Goal: Communication & Community: Share content

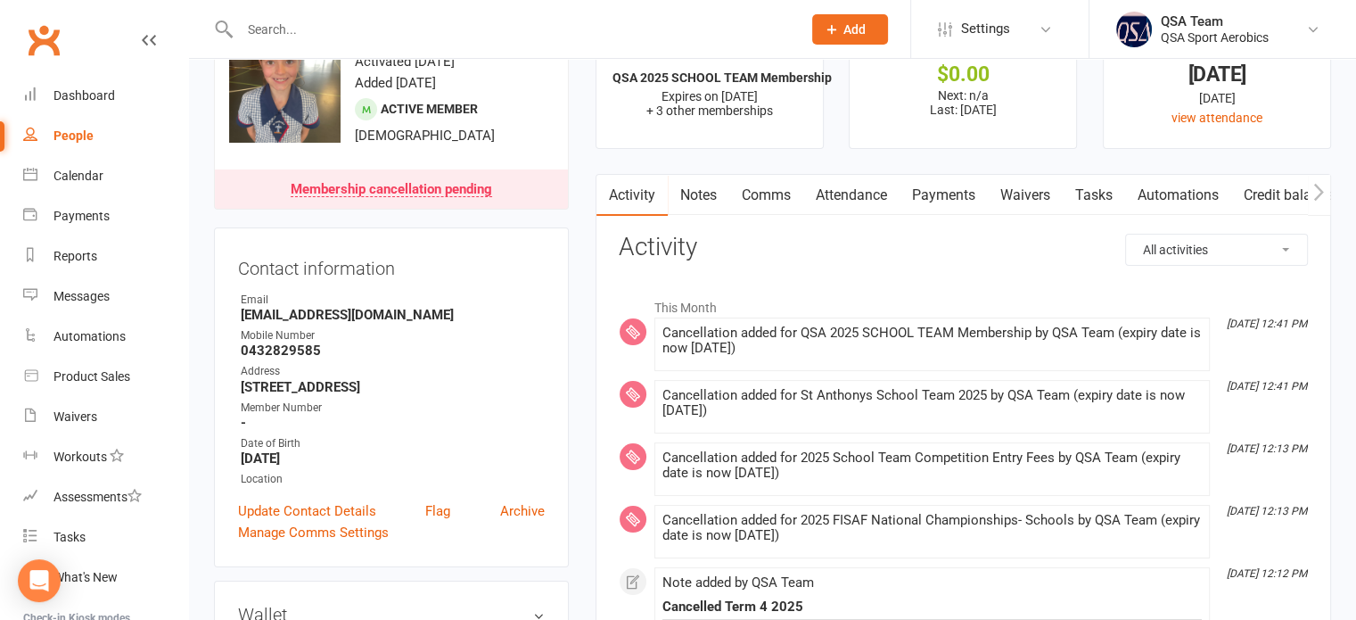
scroll to position [68, 0]
click at [82, 217] on div "Payments" at bounding box center [82, 216] width 56 height 14
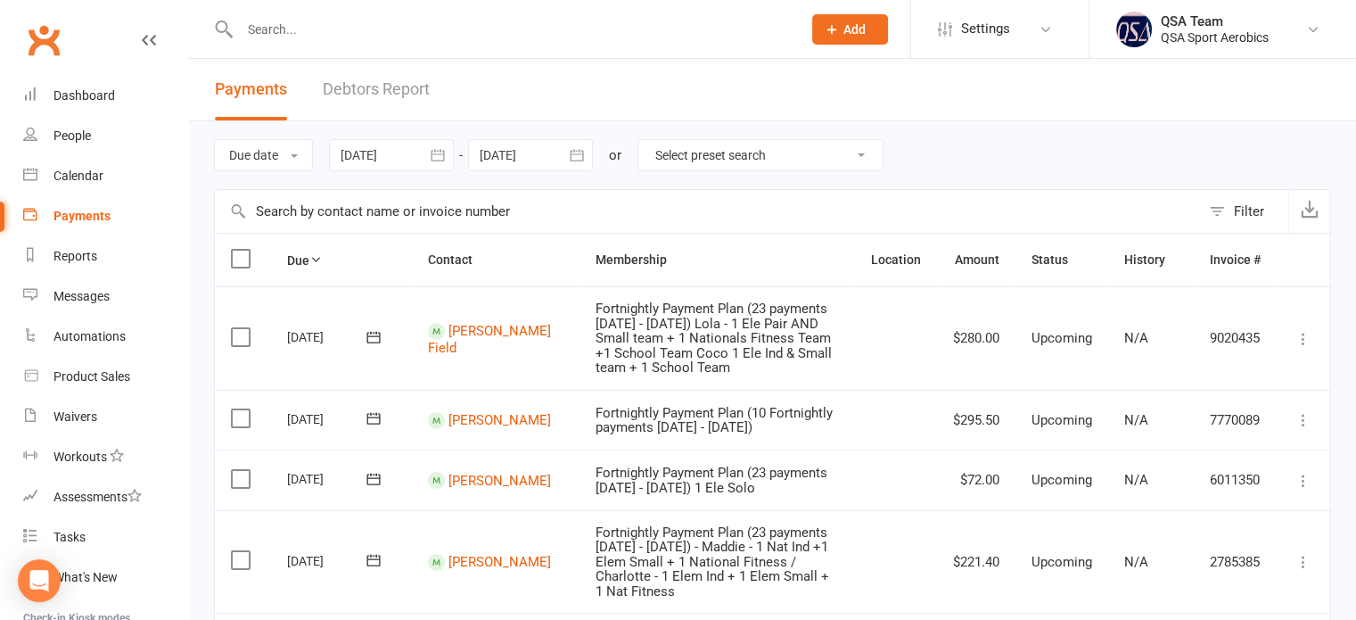
click at [344, 86] on link "Debtors Report" at bounding box center [376, 90] width 107 height 62
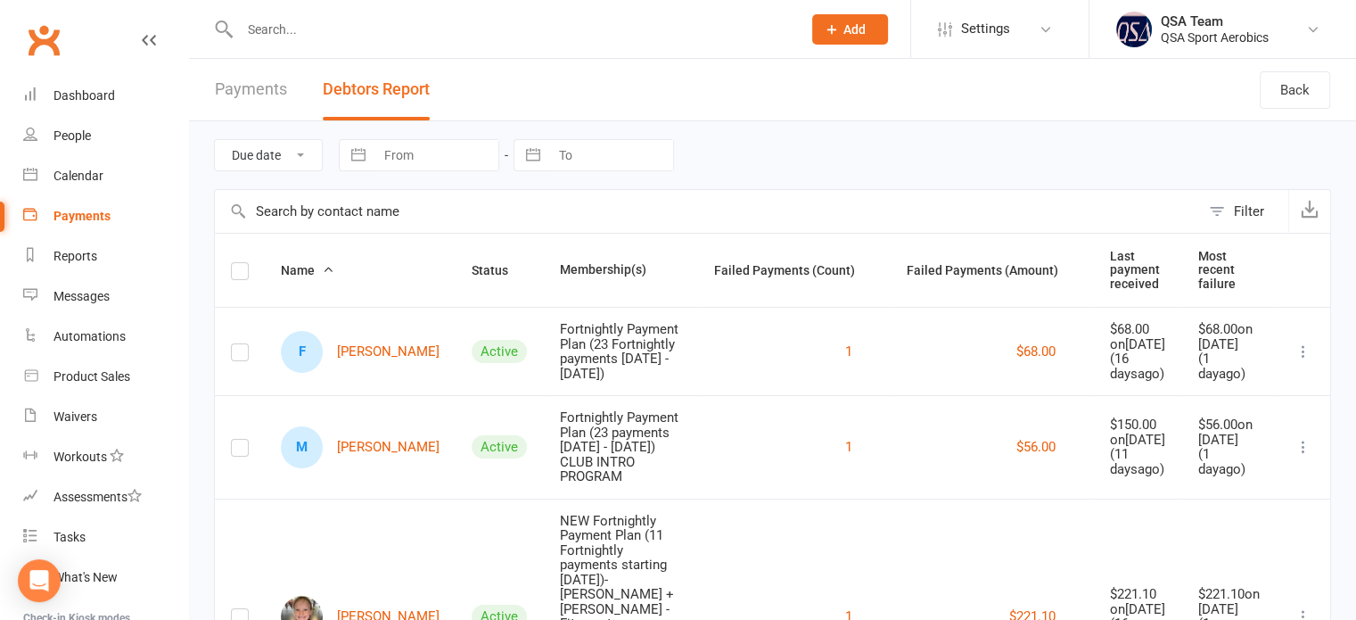
scroll to position [89, 0]
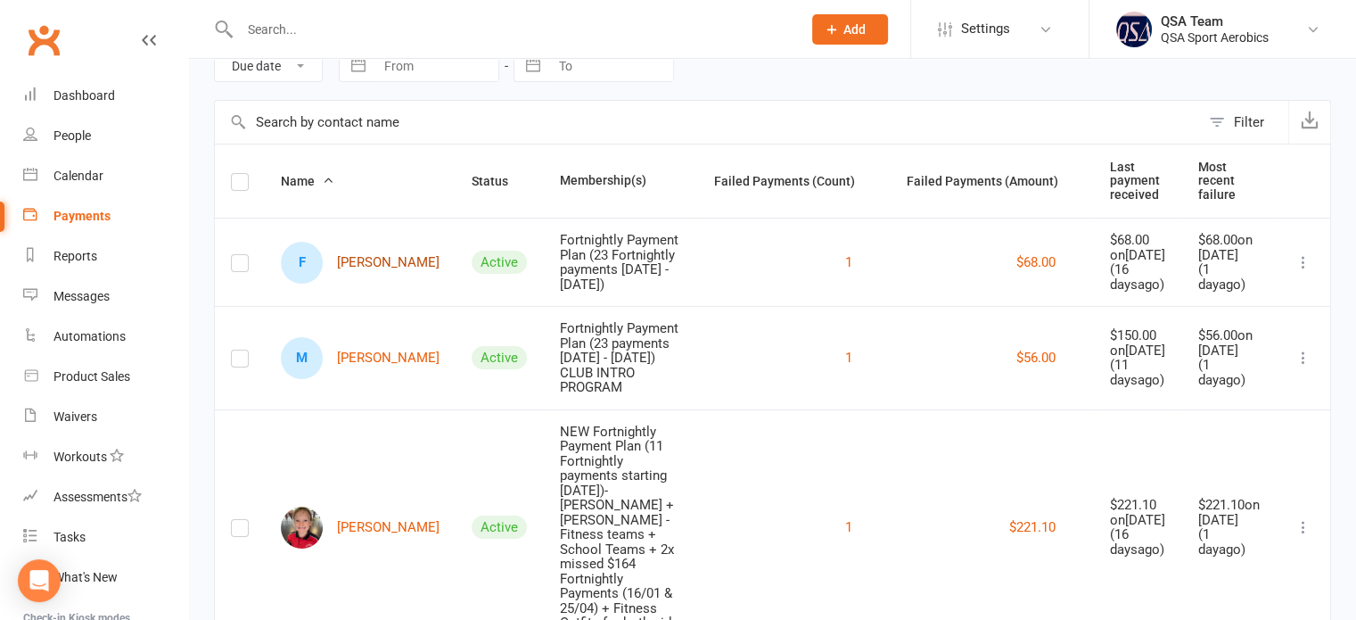
click at [373, 267] on link "F [PERSON_NAME]" at bounding box center [360, 263] width 159 height 42
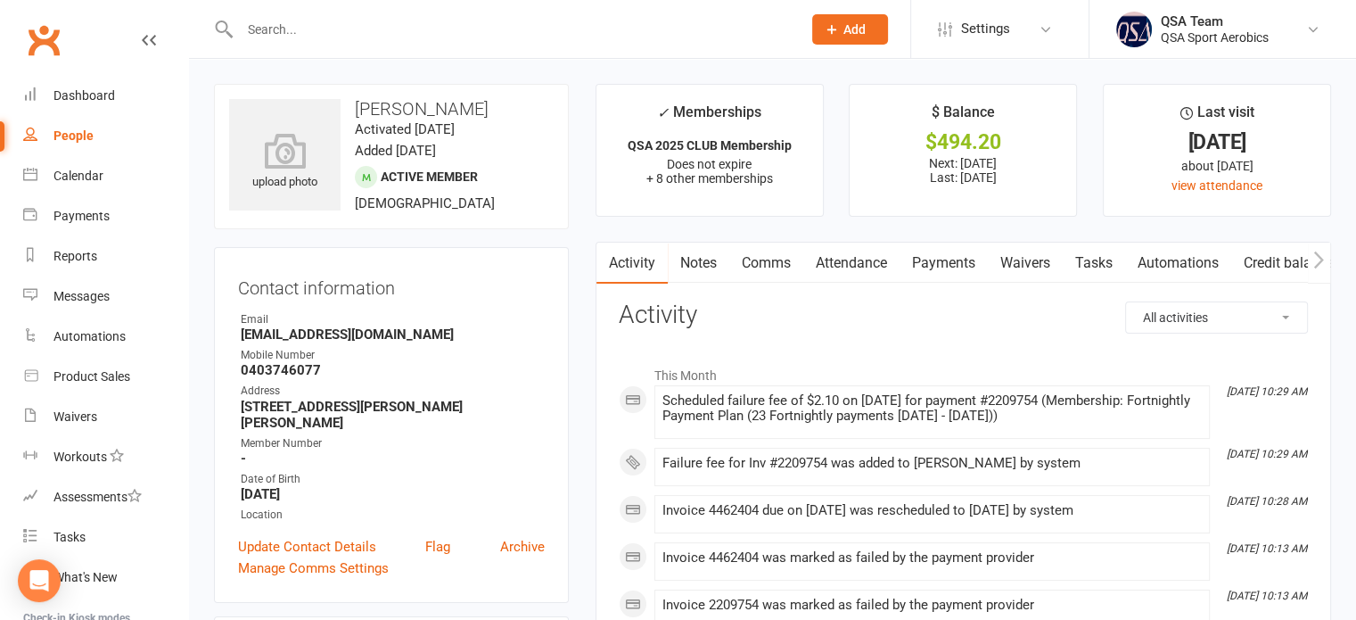
click at [947, 248] on link "Payments" at bounding box center [944, 263] width 88 height 41
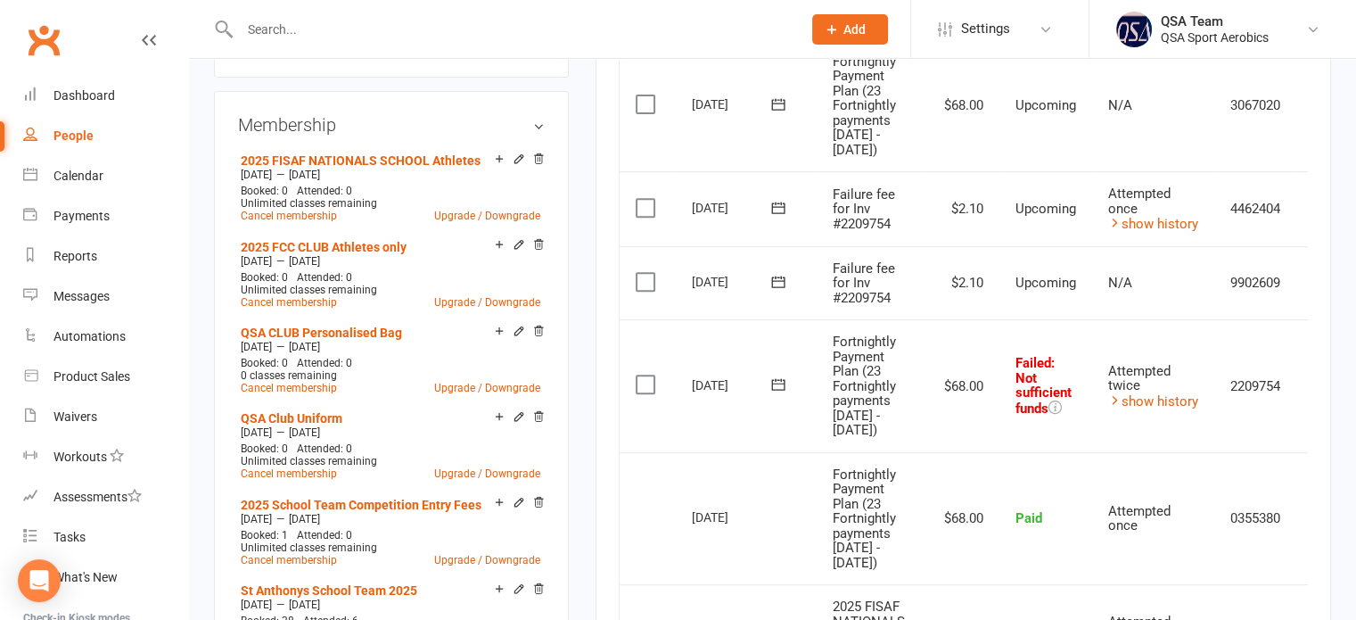
scroll to position [713, 0]
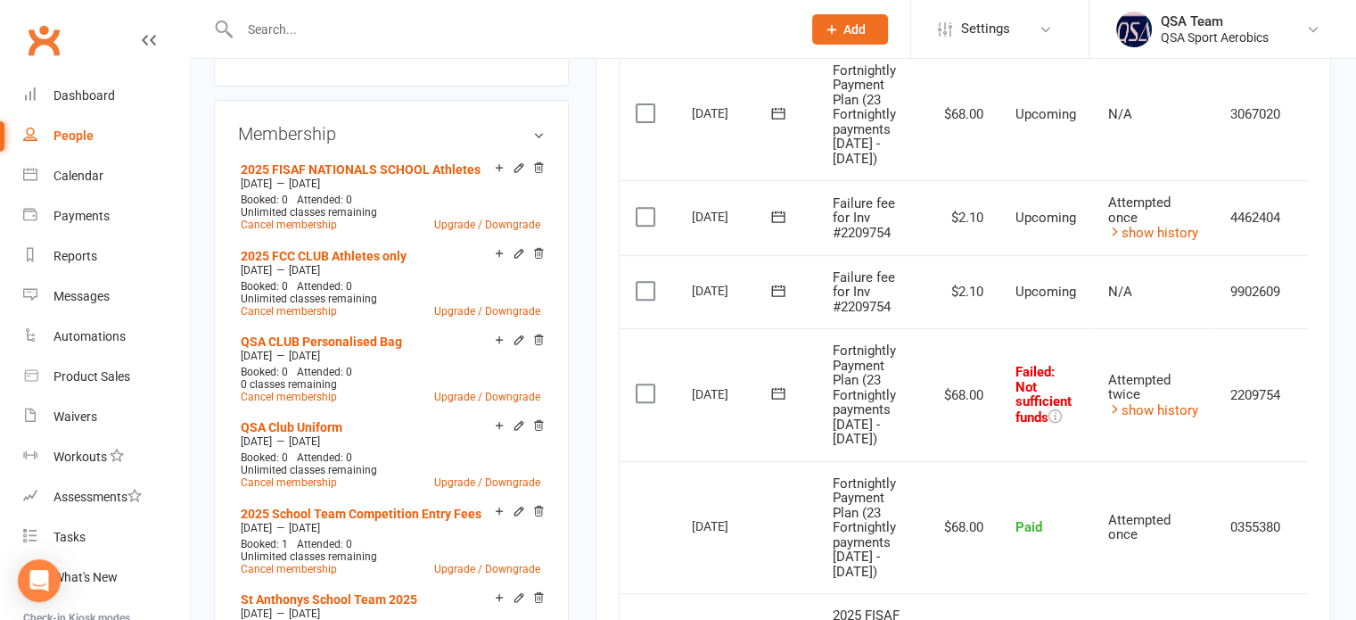
click at [770, 402] on icon at bounding box center [779, 393] width 18 height 18
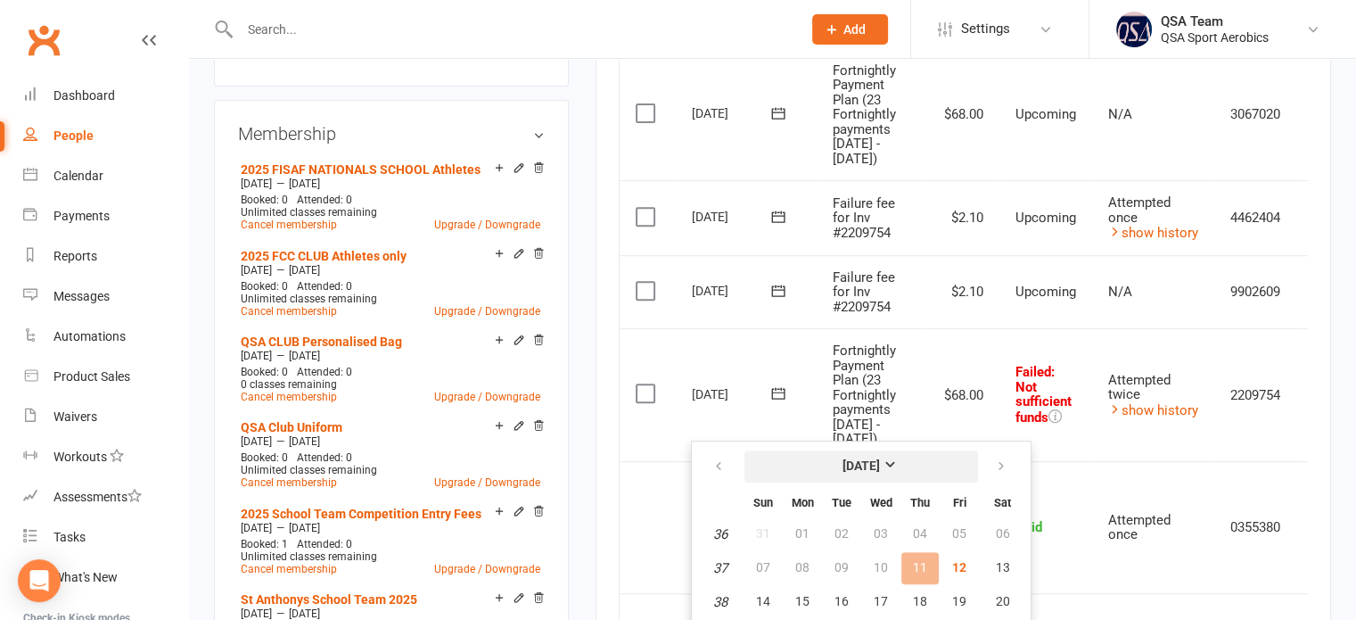
scroll to position [806, 0]
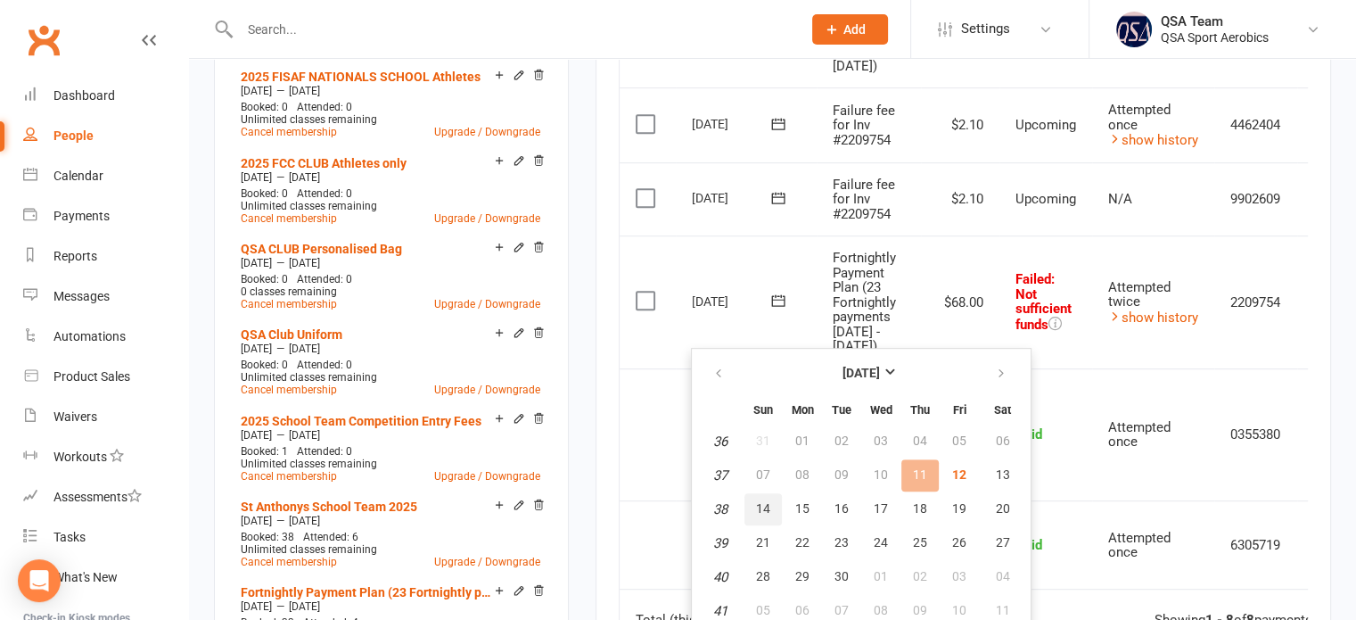
click at [766, 510] on span "14" at bounding box center [763, 508] width 14 height 14
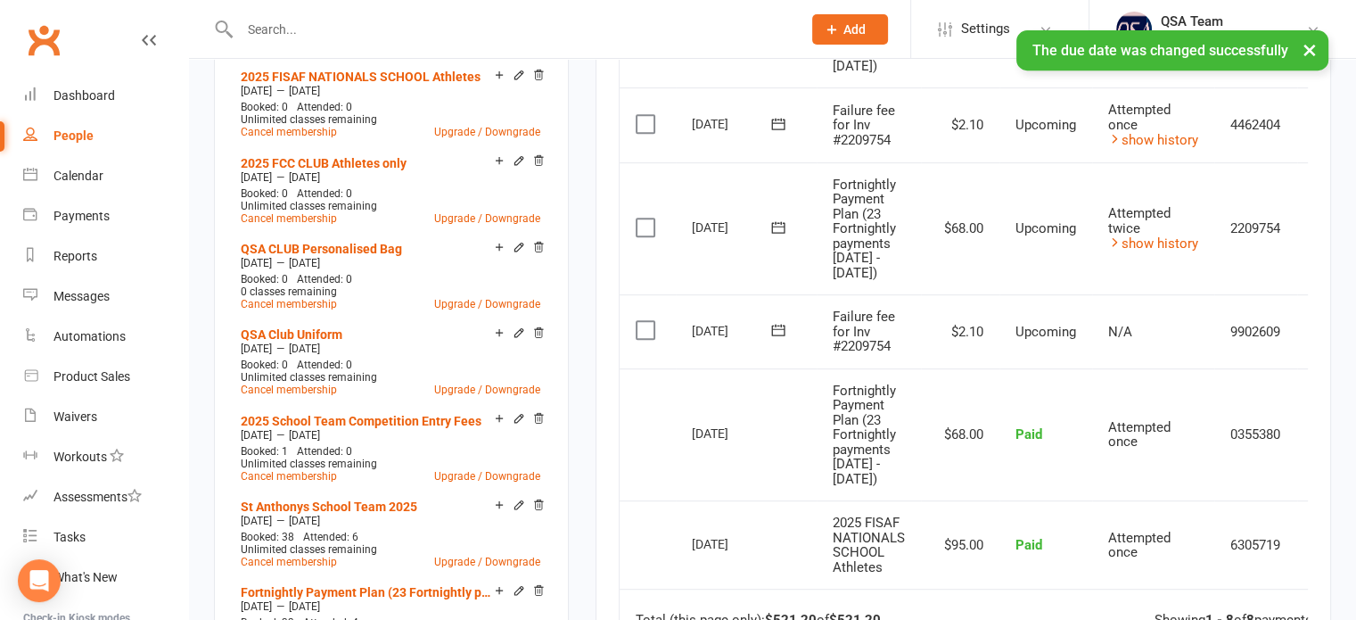
click at [774, 133] on icon at bounding box center [779, 124] width 18 height 18
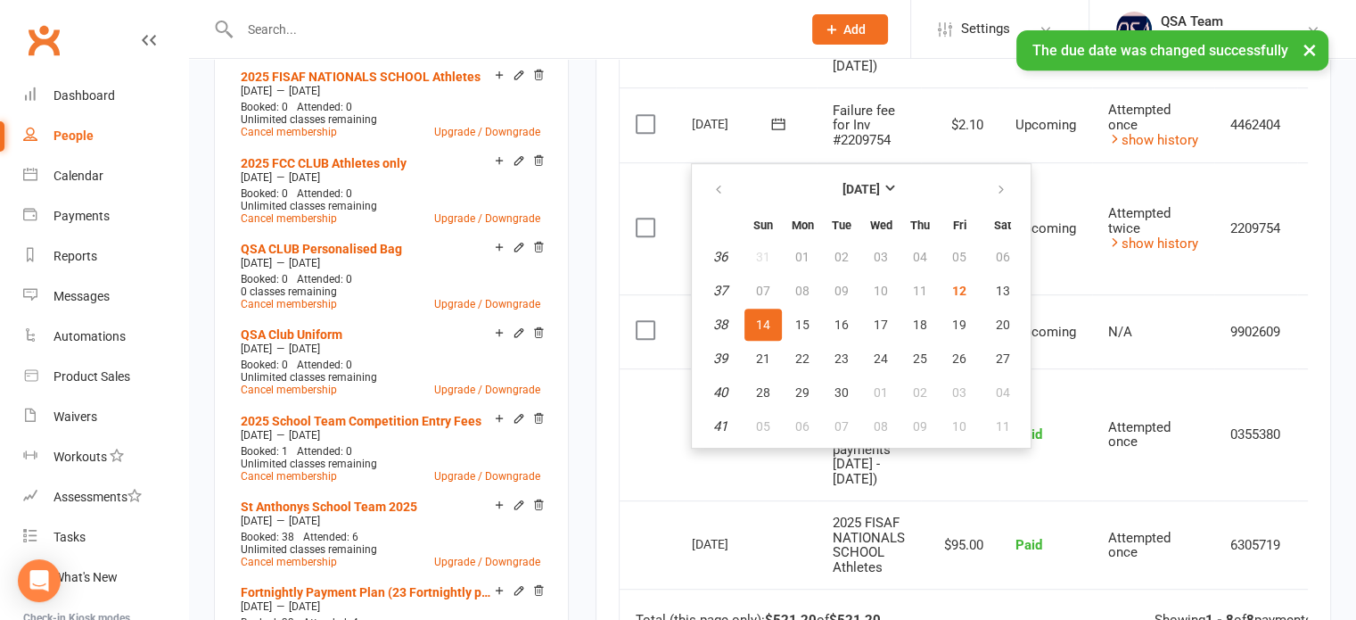
click at [997, 124] on td "$2.10" at bounding box center [960, 124] width 78 height 75
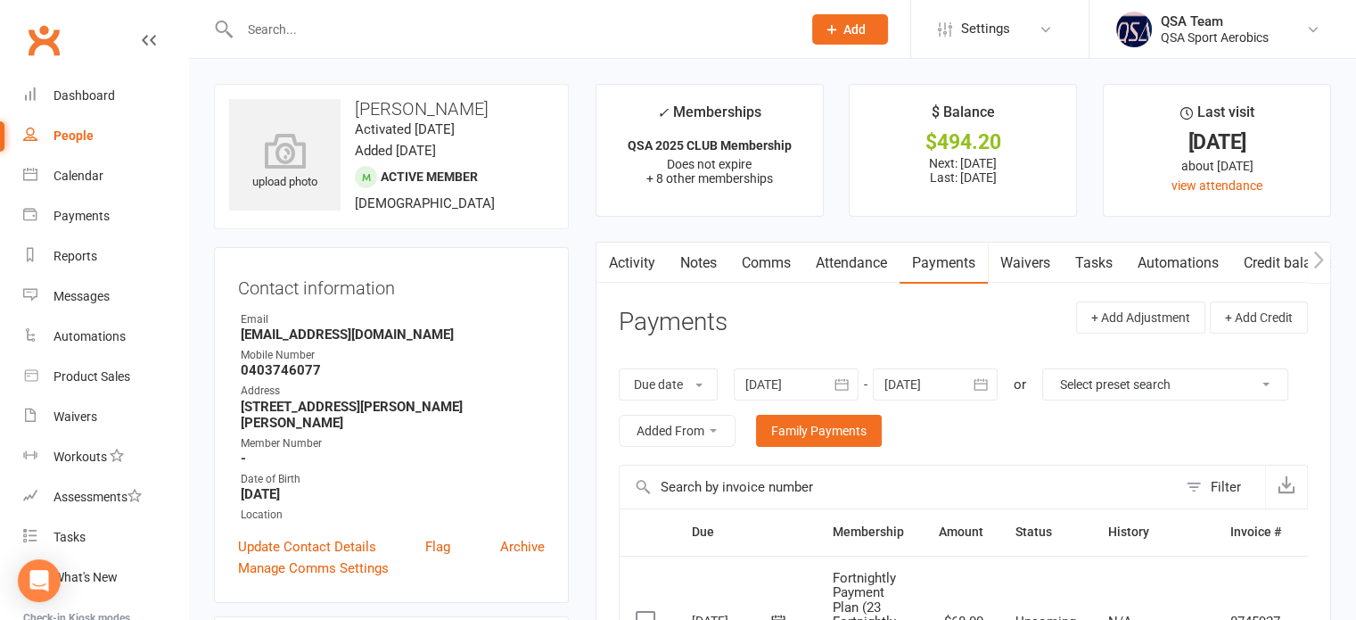
scroll to position [0, 0]
click at [767, 260] on link "Comms" at bounding box center [767, 263] width 74 height 41
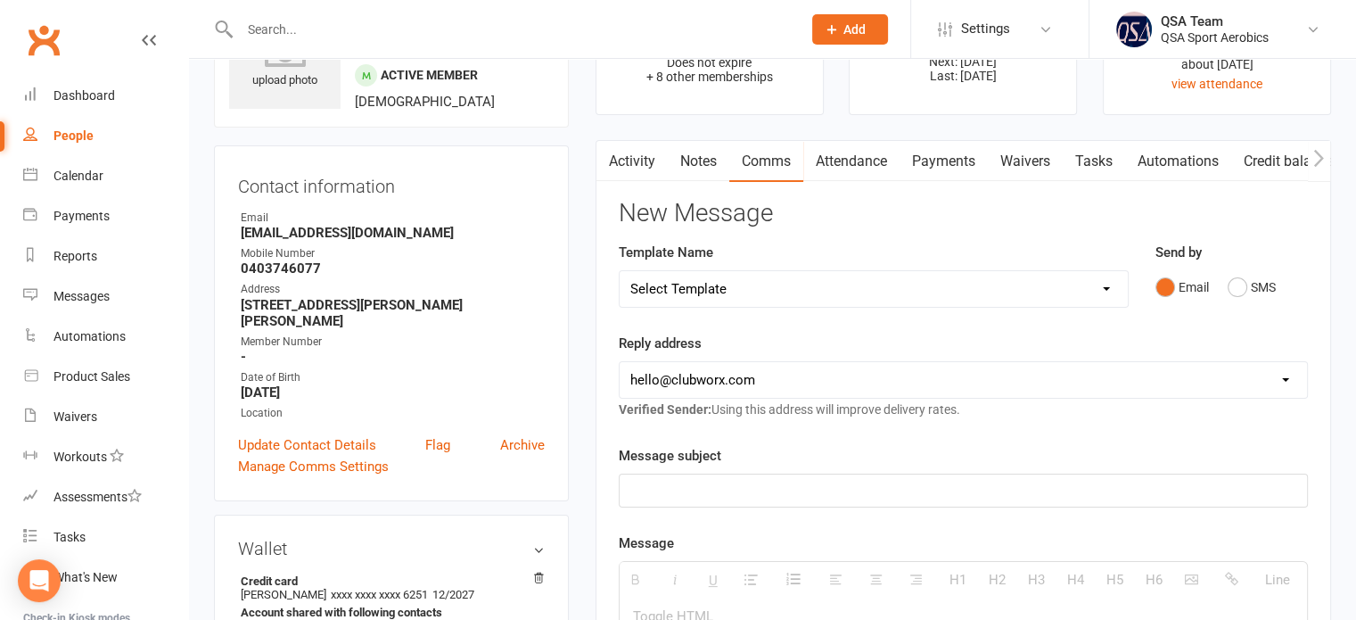
scroll to position [103, 0]
click at [952, 170] on link "Payments" at bounding box center [944, 160] width 88 height 41
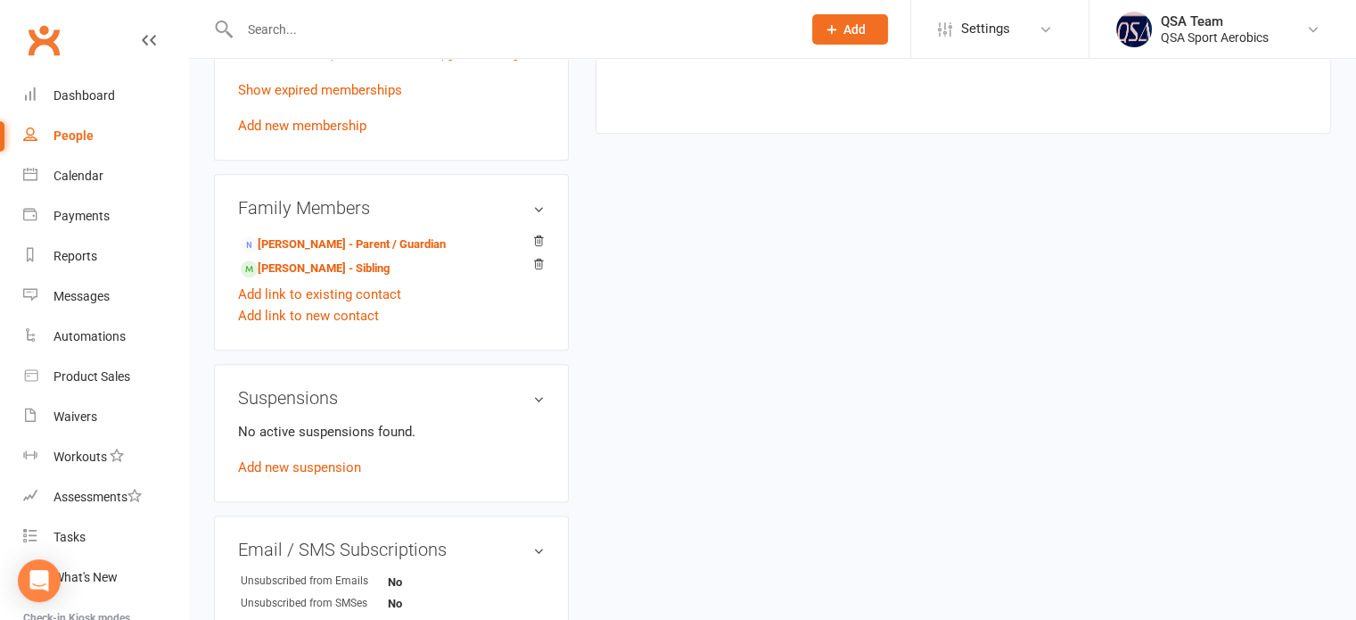
scroll to position [1579, 0]
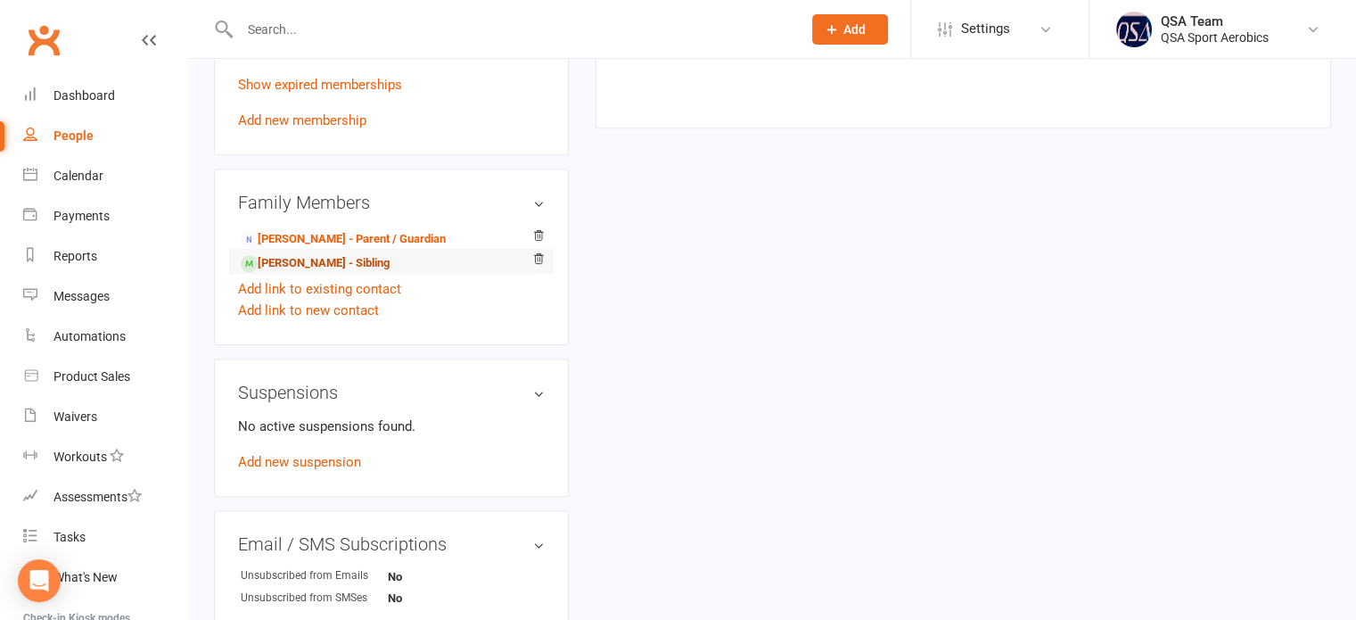
click at [309, 263] on link "[PERSON_NAME] - Sibling" at bounding box center [315, 263] width 149 height 19
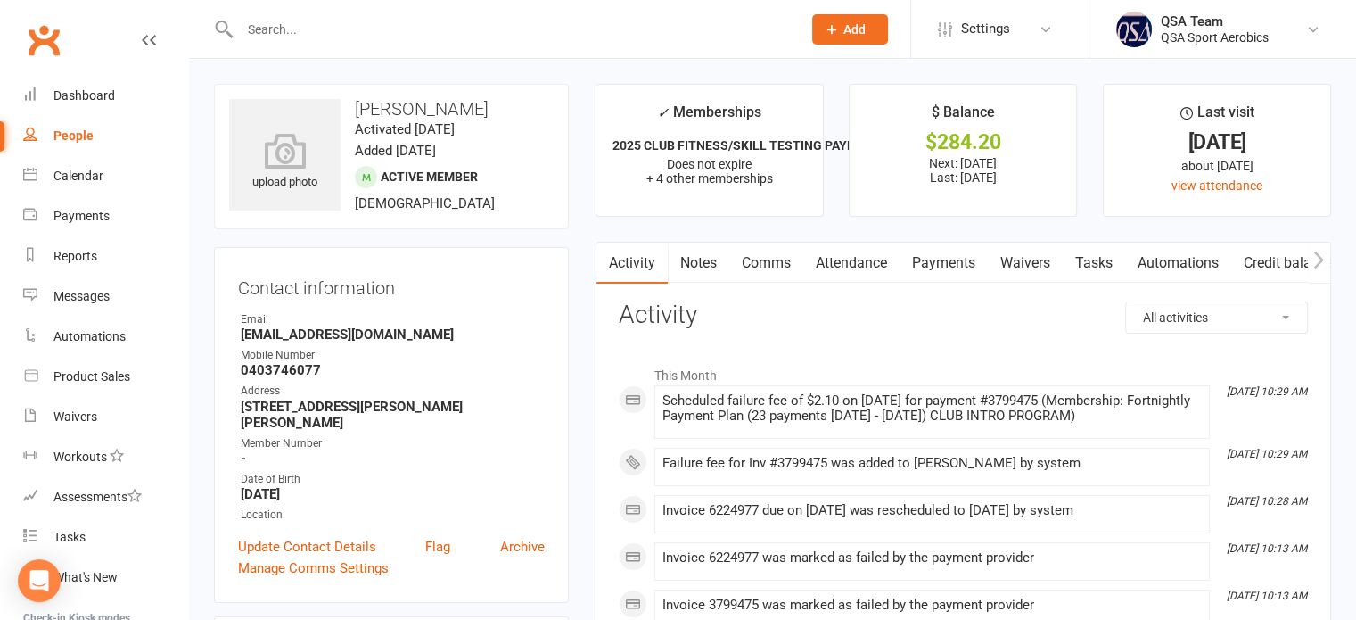
click at [923, 254] on link "Payments" at bounding box center [944, 263] width 88 height 41
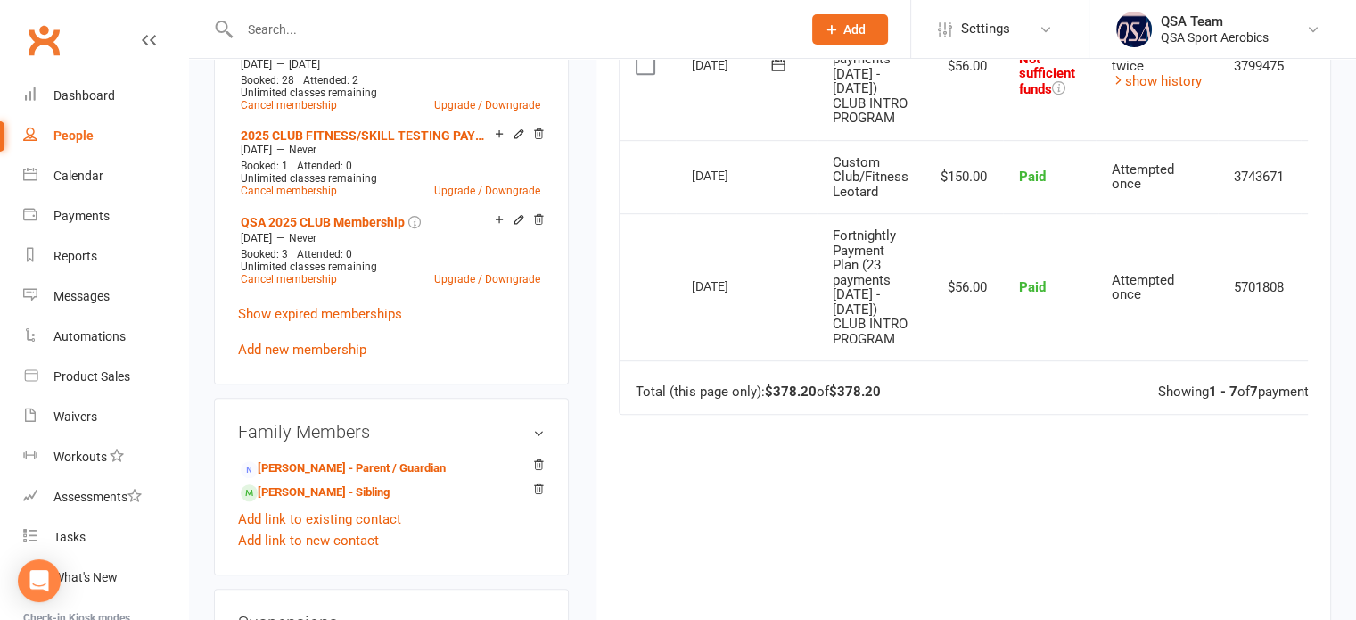
scroll to position [1006, 0]
click at [338, 487] on link "[PERSON_NAME] - Sibling" at bounding box center [315, 491] width 149 height 19
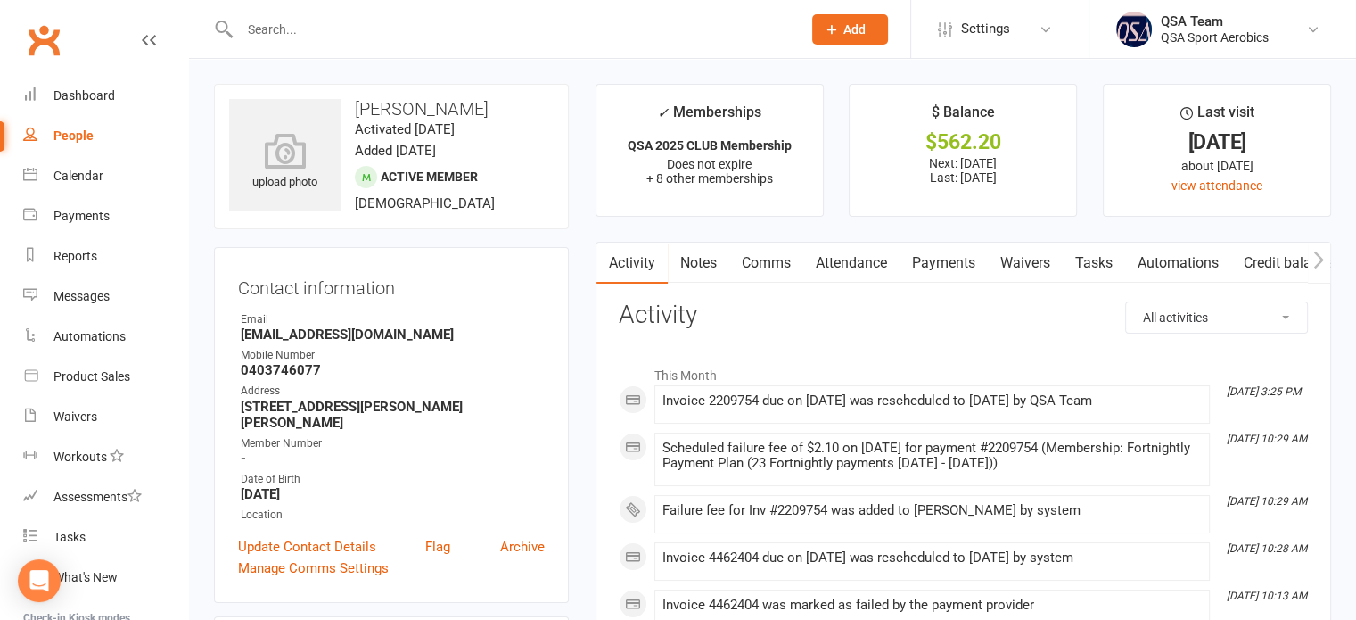
click at [957, 245] on link "Payments" at bounding box center [944, 263] width 88 height 41
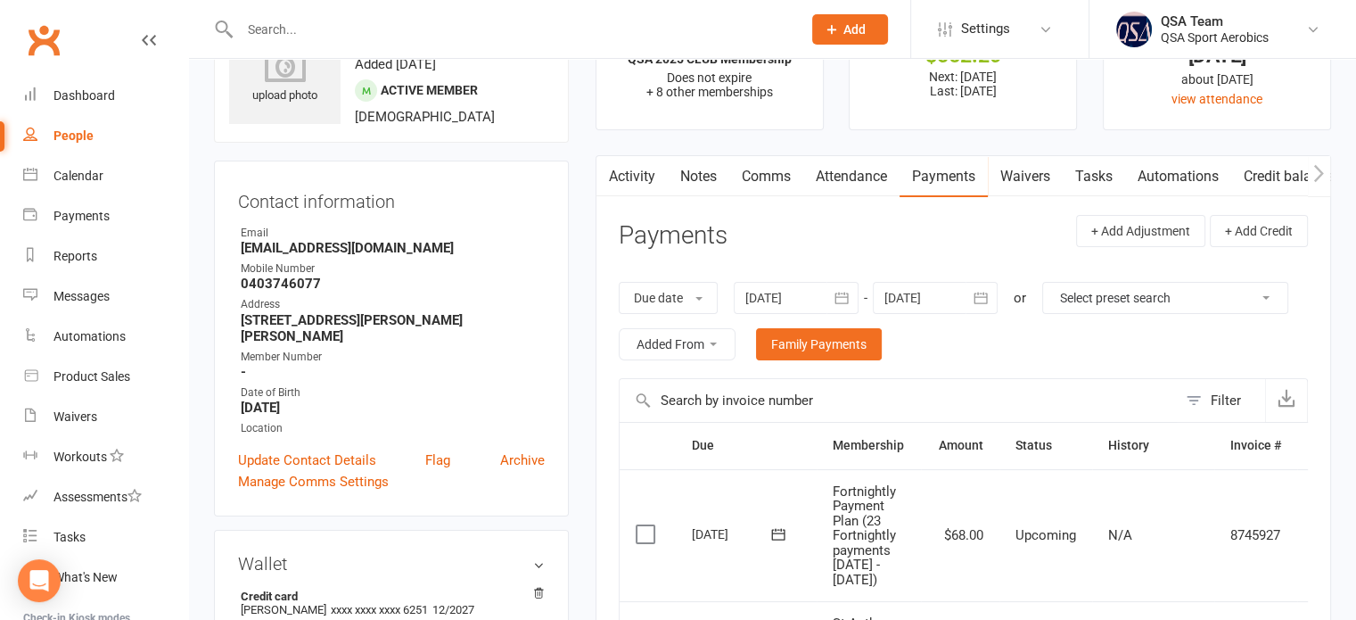
scroll to position [47, 0]
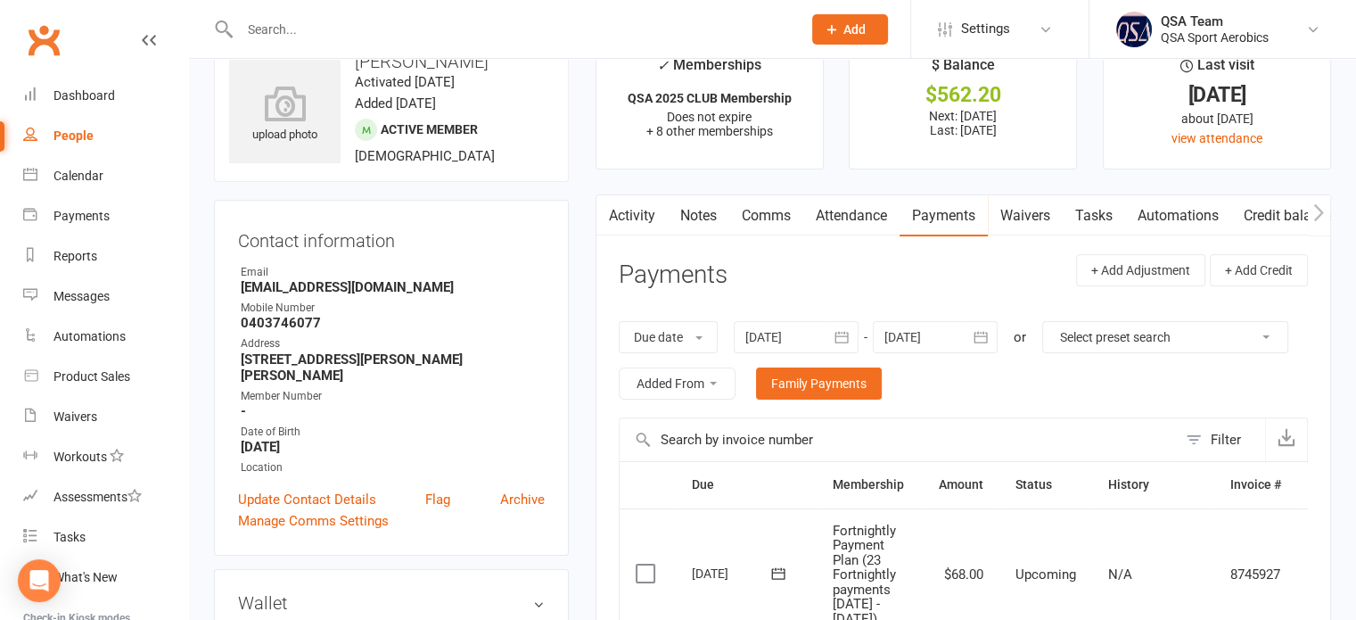
click at [768, 219] on link "Comms" at bounding box center [767, 215] width 74 height 41
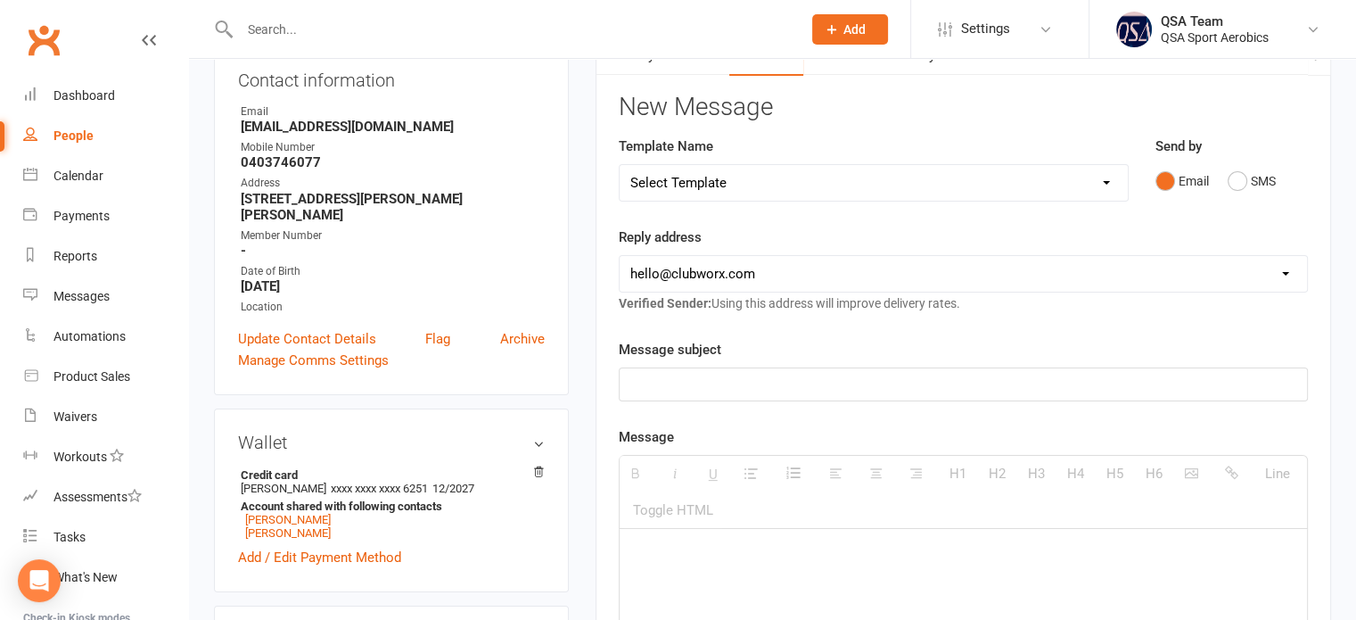
scroll to position [215, 0]
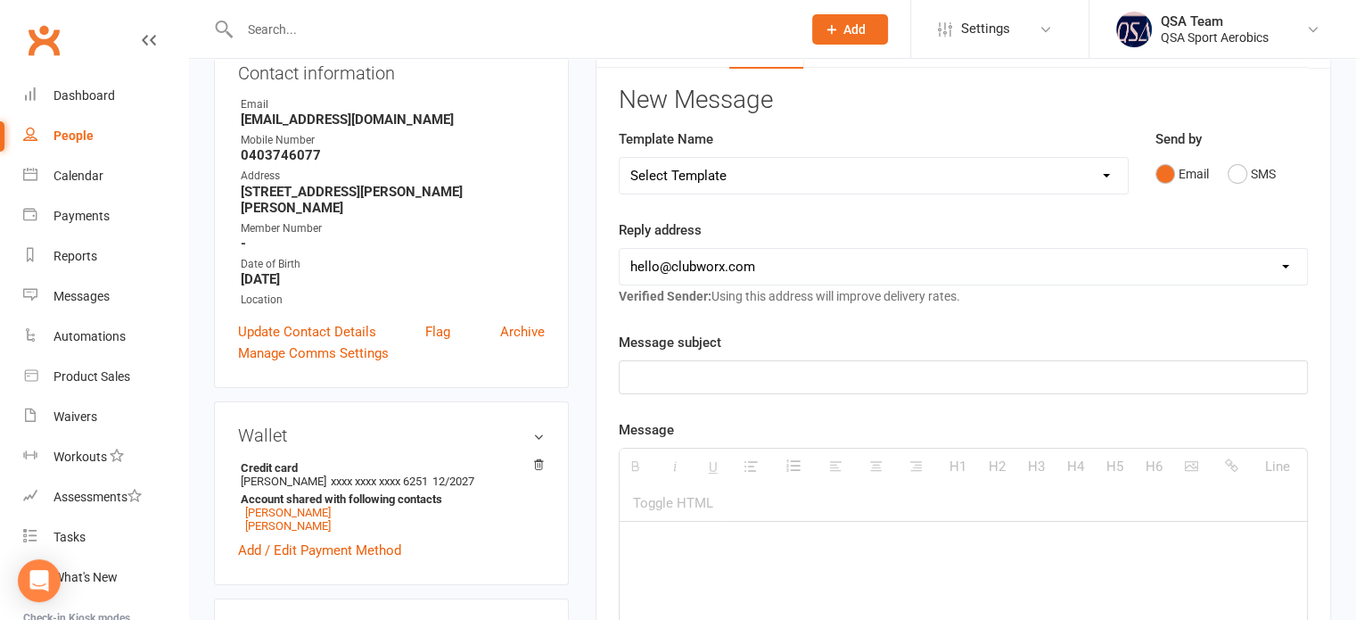
click at [769, 264] on select "[EMAIL_ADDRESS][DOMAIN_NAME] [EMAIL_ADDRESS][DOMAIN_NAME] [EMAIL_ADDRESS][DOMAI…" at bounding box center [964, 267] width 688 height 36
click at [763, 168] on select "Select Template [Email] 2024 FISAF Nationals Competition Debit [Email] All Star…" at bounding box center [874, 176] width 508 height 36
select select "14"
click at [620, 158] on select "Select Template [Email] 2024 FISAF Nationals Competition Debit [Email] All Star…" at bounding box center [874, 176] width 508 height 36
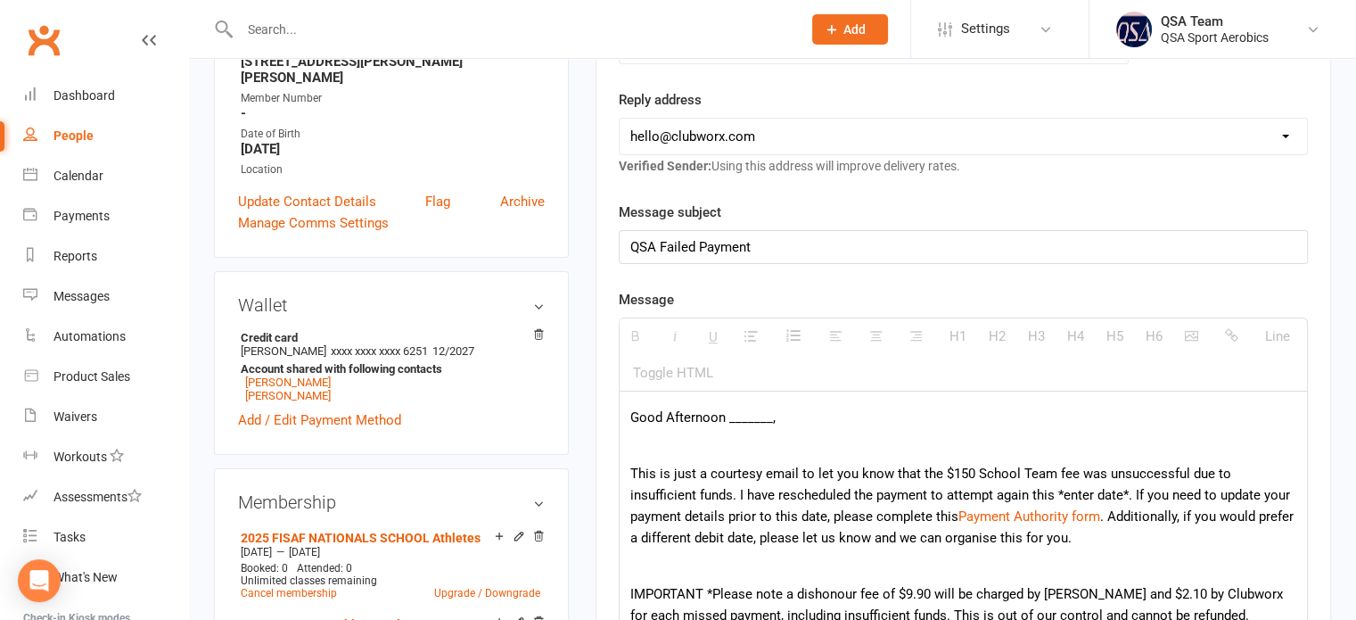
scroll to position [344, 0]
drag, startPoint x: 782, startPoint y: 414, endPoint x: 726, endPoint y: 407, distance: 56.6
click at [726, 408] on p "Good Afternoon _______," at bounding box center [964, 418] width 666 height 21
drag, startPoint x: 941, startPoint y: 470, endPoint x: 1099, endPoint y: 474, distance: 157.9
click at [1099, 474] on p "This is just a courtesy email to let you know that the $150 School Team fee was…" at bounding box center [964, 507] width 666 height 86
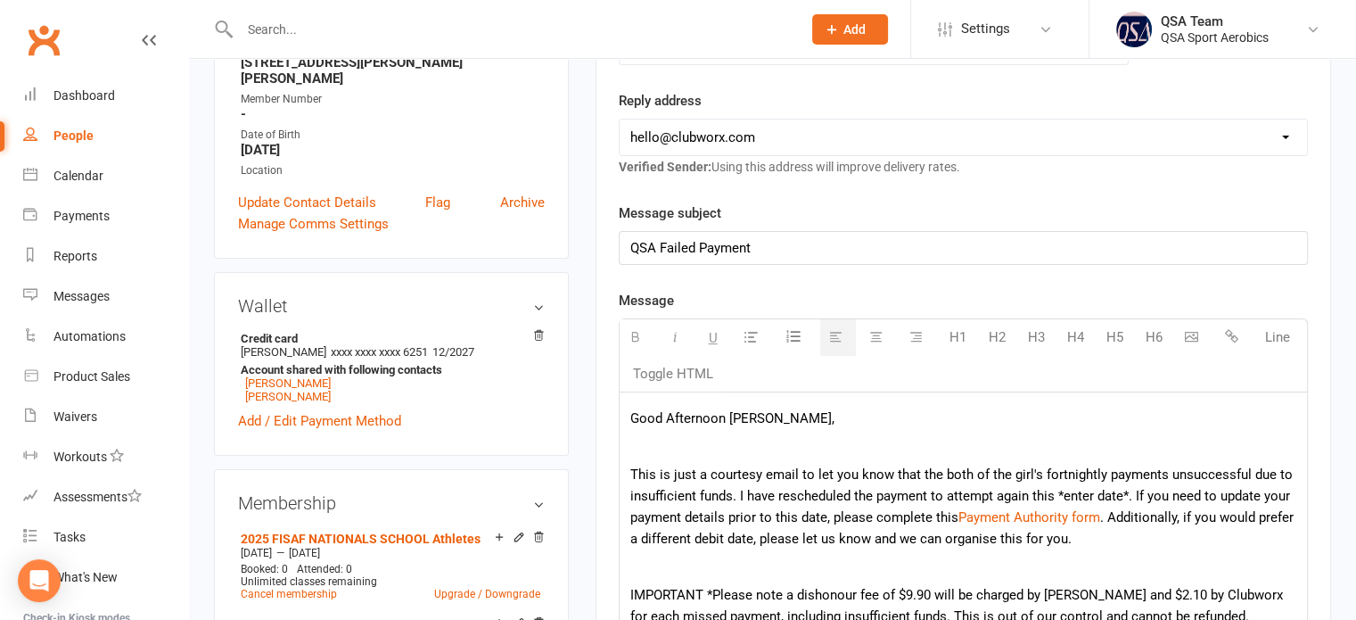
click at [1161, 466] on p "This is just a courtesy email to let you know that the both of the girl's fortn…" at bounding box center [964, 507] width 666 height 86
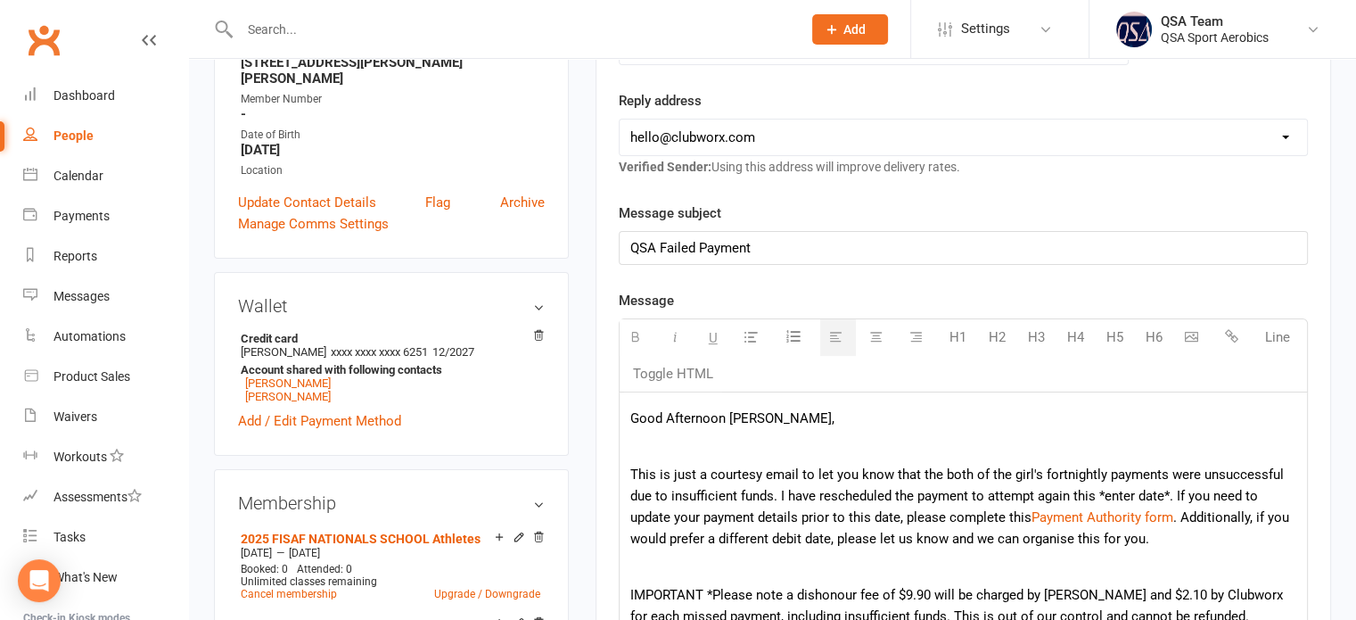
click at [911, 491] on p "This is just a courtesy email to let you know that the both of the girl's fortn…" at bounding box center [964, 507] width 666 height 86
drag, startPoint x: 1106, startPoint y: 491, endPoint x: 1170, endPoint y: 495, distance: 64.3
click at [1170, 495] on p "This is just a courtesy email to let you know that the both of the girl's fortn…" at bounding box center [964, 507] width 666 height 86
click at [999, 510] on p "This is just a courtesy email to let you know that the both of the girl's fortn…" at bounding box center [964, 507] width 666 height 86
click at [1167, 491] on p "This is just a courtesy email to let you know that the both of the girl's fortn…" at bounding box center [964, 507] width 666 height 86
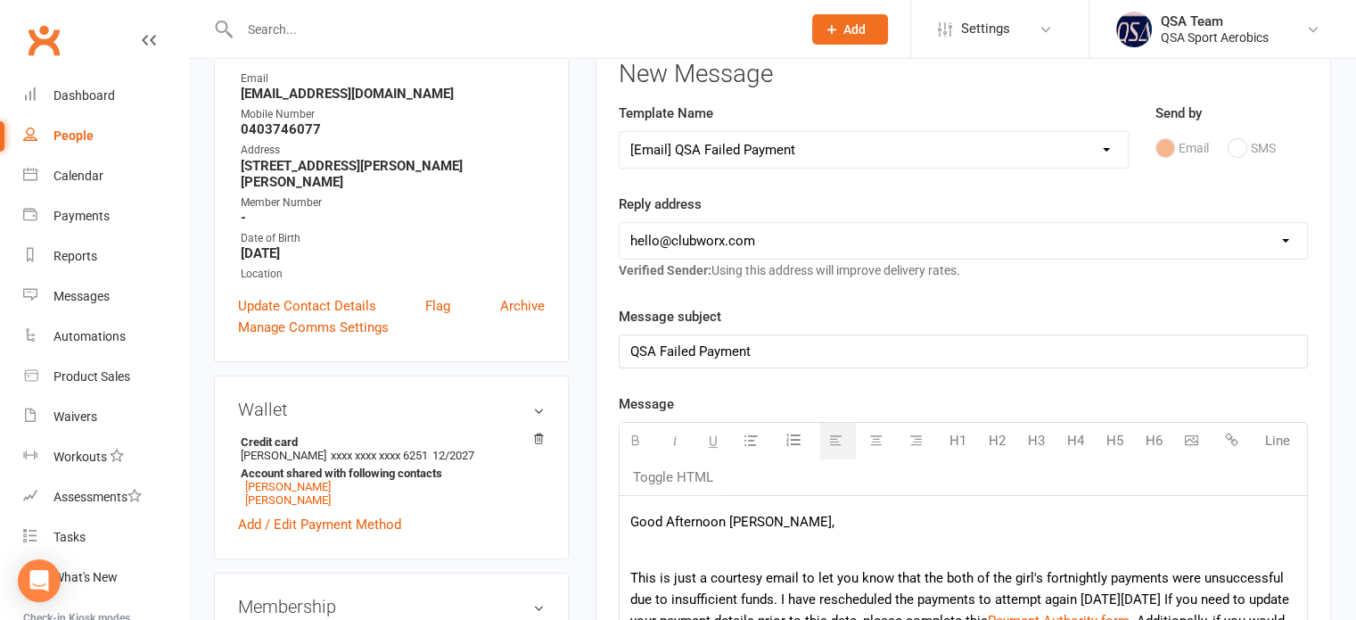
scroll to position [244, 0]
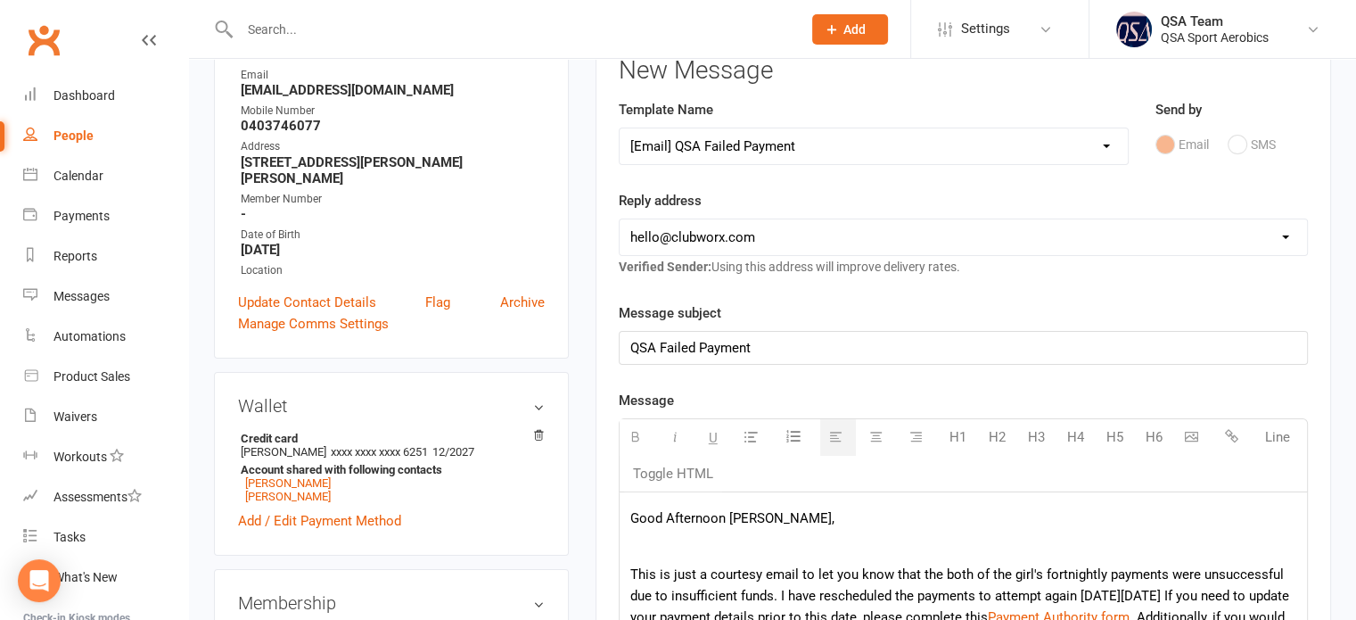
click at [738, 238] on select "[EMAIL_ADDRESS][DOMAIN_NAME] [EMAIL_ADDRESS][DOMAIN_NAME] [EMAIL_ADDRESS][DOMAI…" at bounding box center [964, 237] width 688 height 36
select select "1"
click at [620, 219] on select "[EMAIL_ADDRESS][DOMAIN_NAME] [EMAIL_ADDRESS][DOMAIN_NAME] [EMAIL_ADDRESS][DOMAI…" at bounding box center [964, 237] width 688 height 36
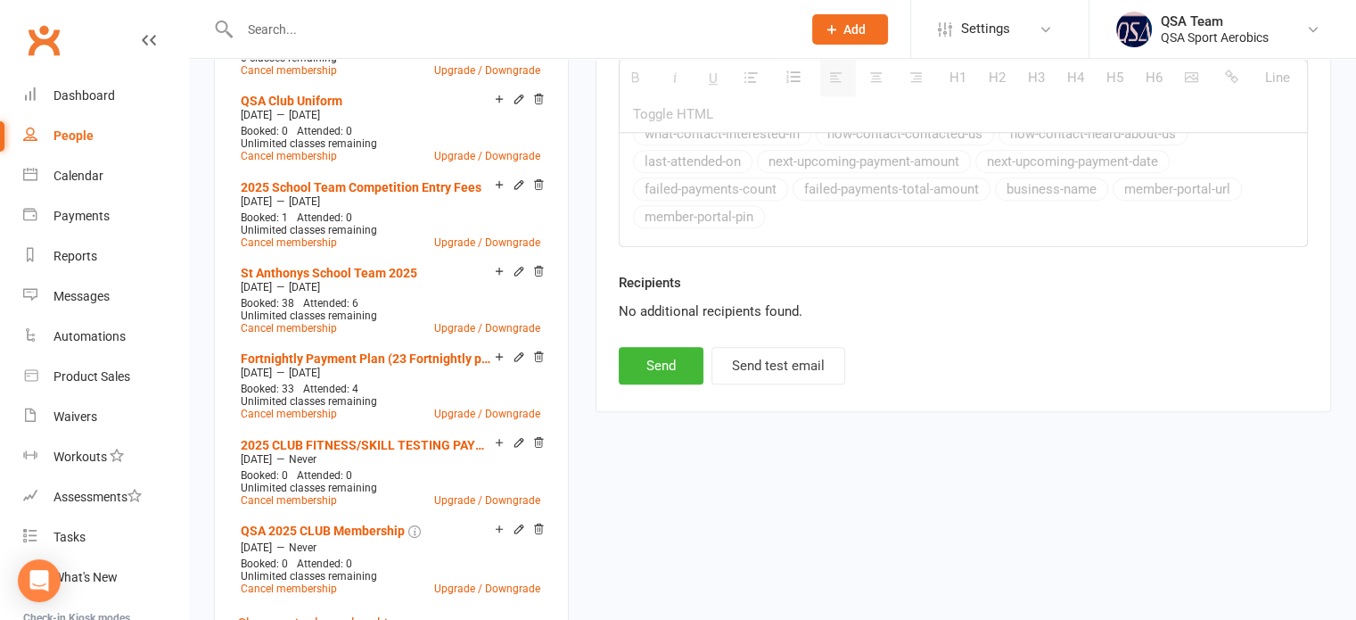
scroll to position [1047, 0]
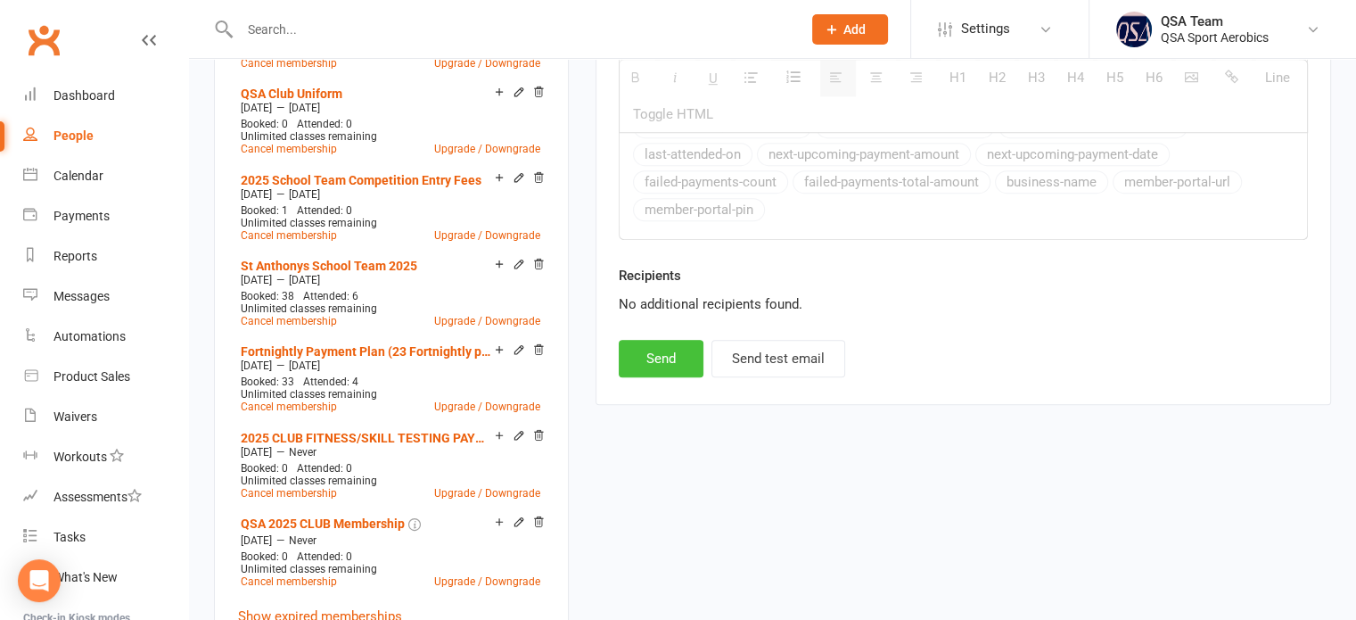
click at [679, 353] on button "Send" at bounding box center [661, 358] width 85 height 37
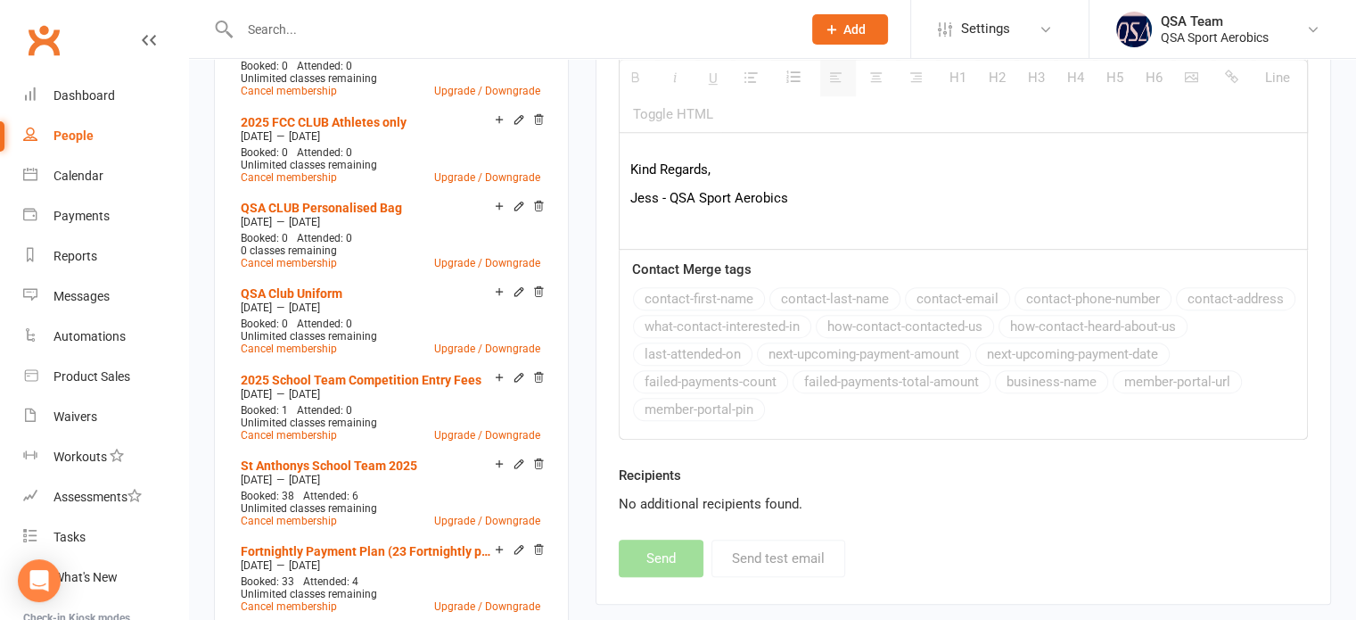
select select
select select "0"
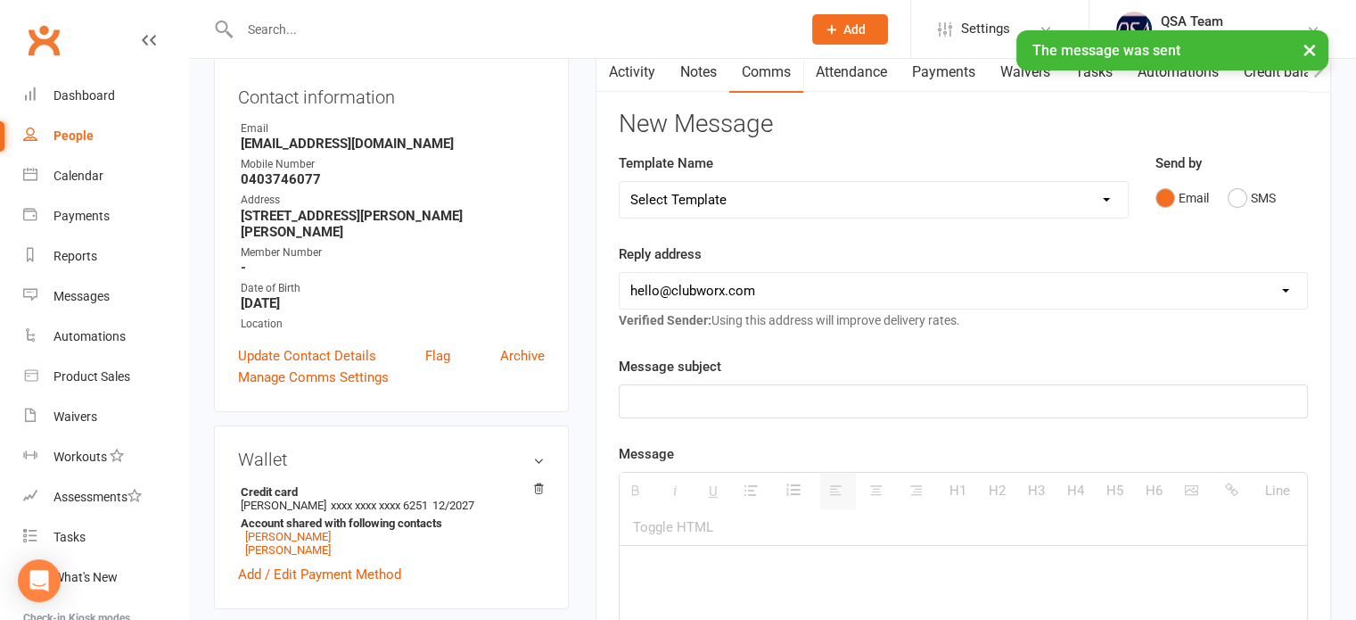
scroll to position [131, 0]
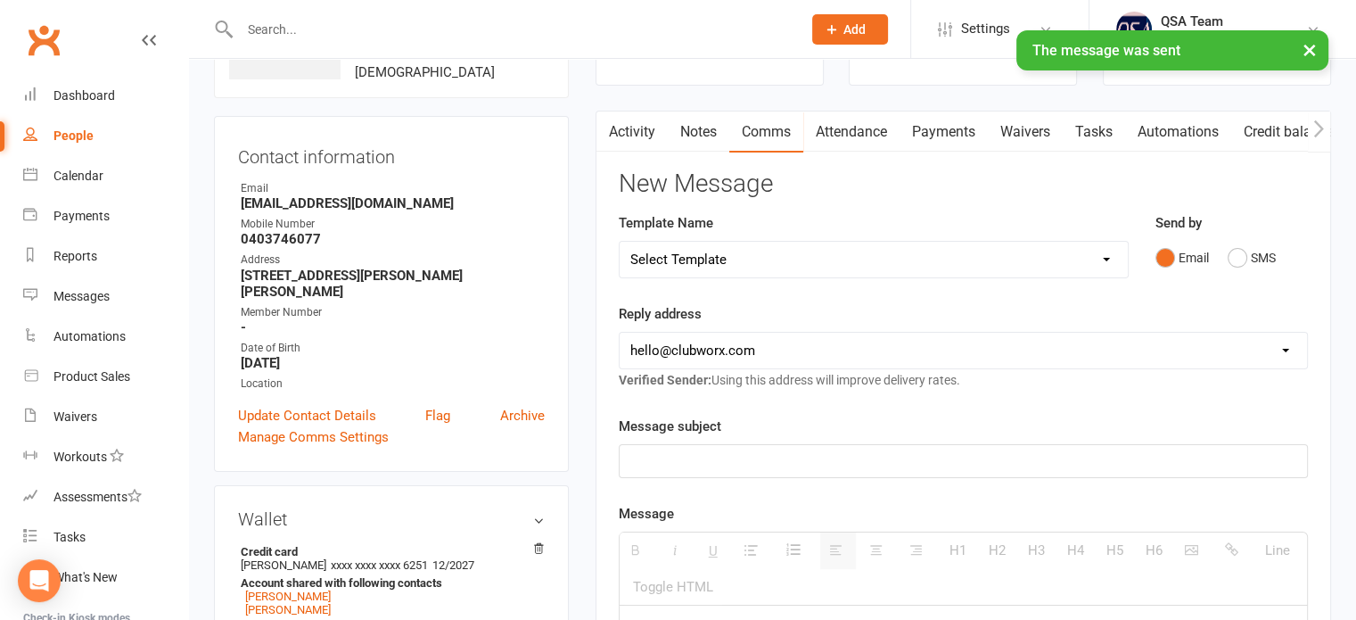
click at [960, 127] on link "Payments" at bounding box center [944, 131] width 88 height 41
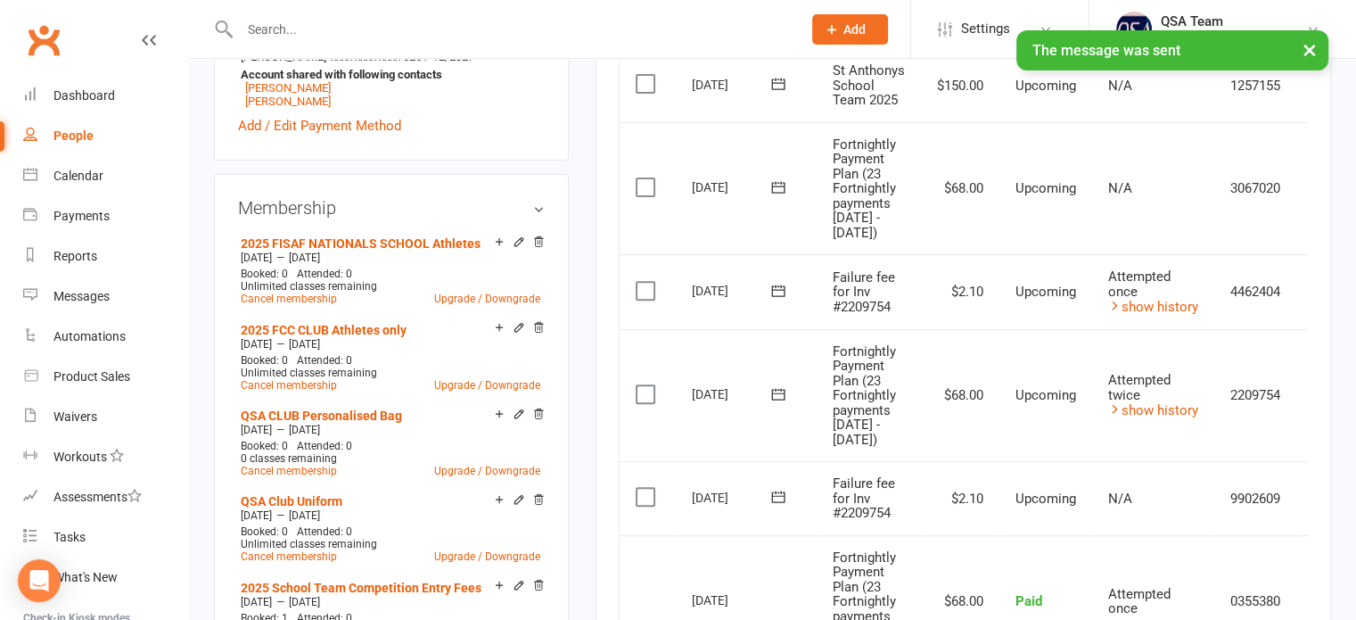
scroll to position [771, 0]
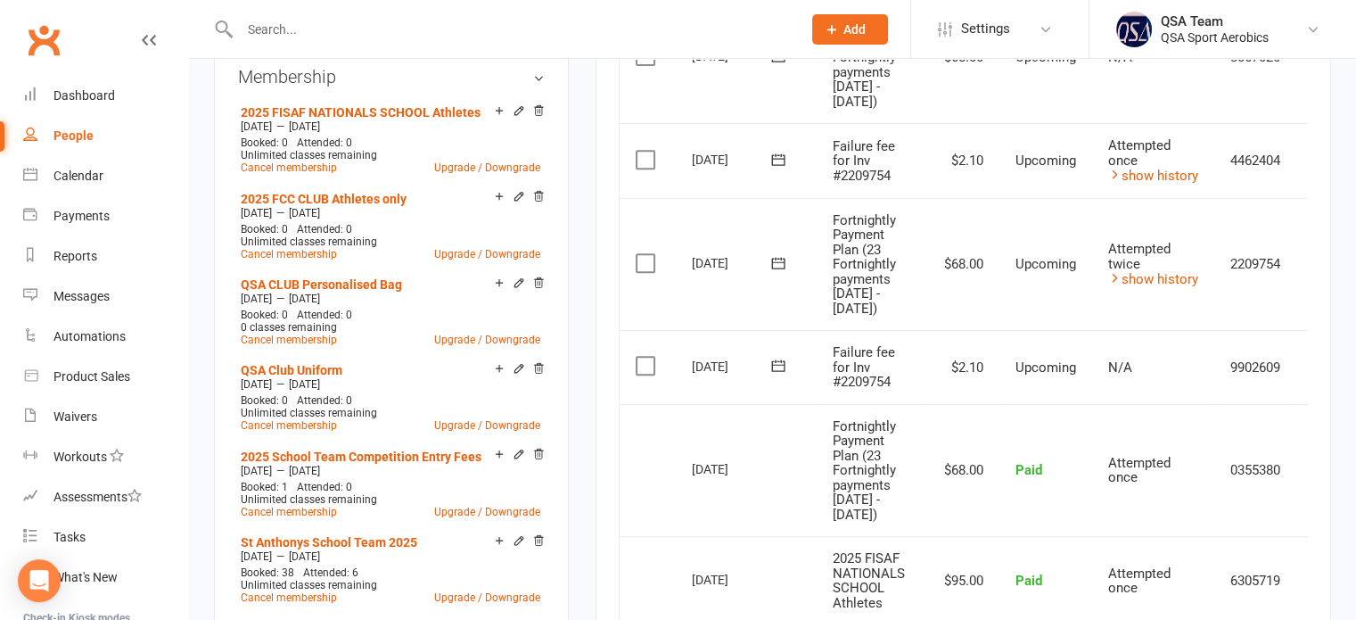
click at [778, 375] on icon at bounding box center [779, 366] width 18 height 18
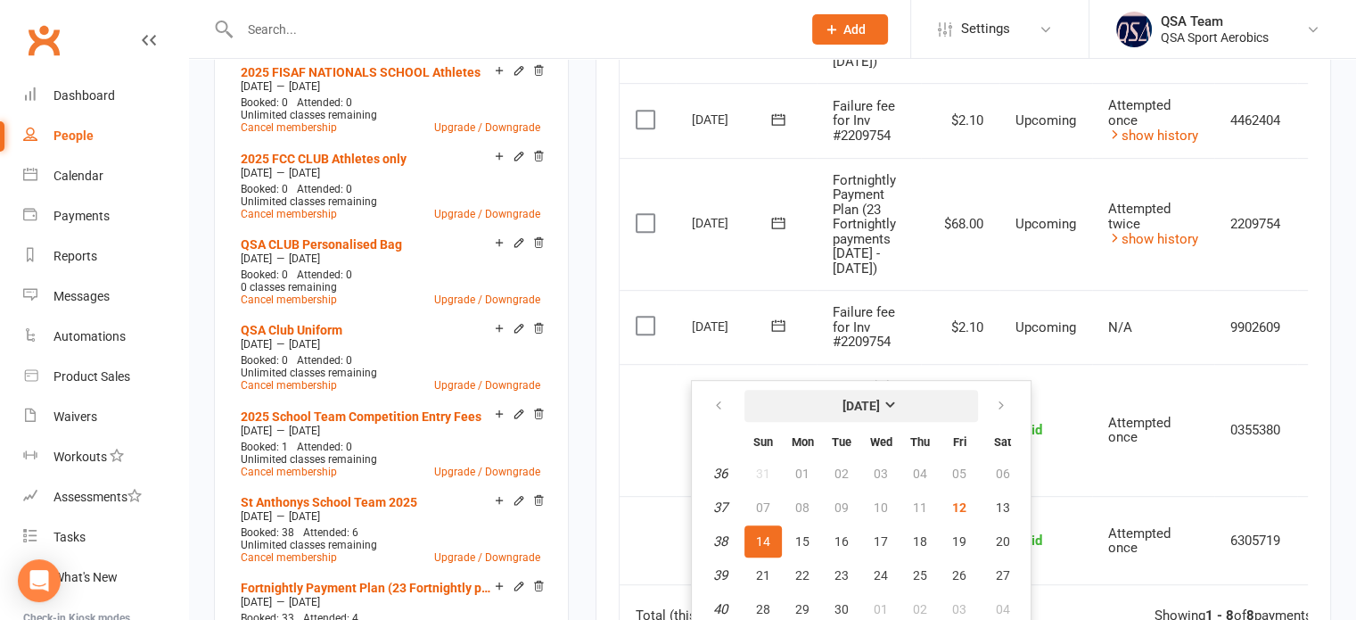
scroll to position [810, 0]
click at [799, 538] on span "15" at bounding box center [803, 542] width 14 height 14
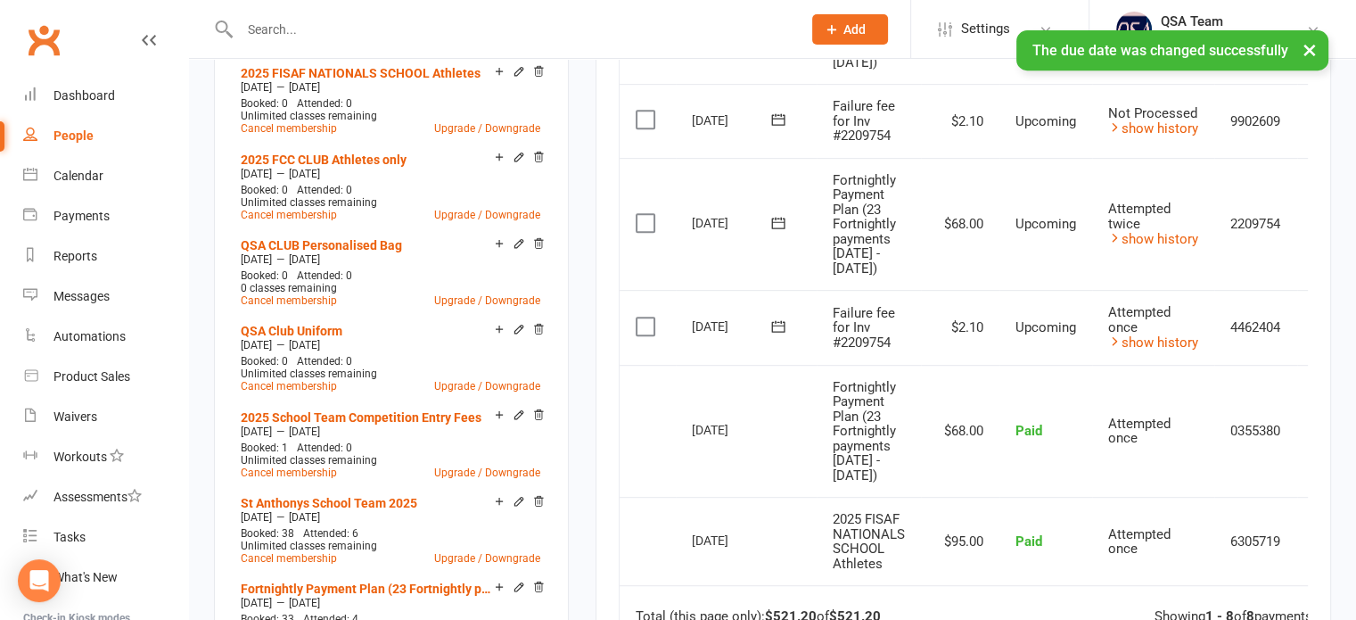
click at [774, 228] on icon at bounding box center [777, 223] width 13 height 12
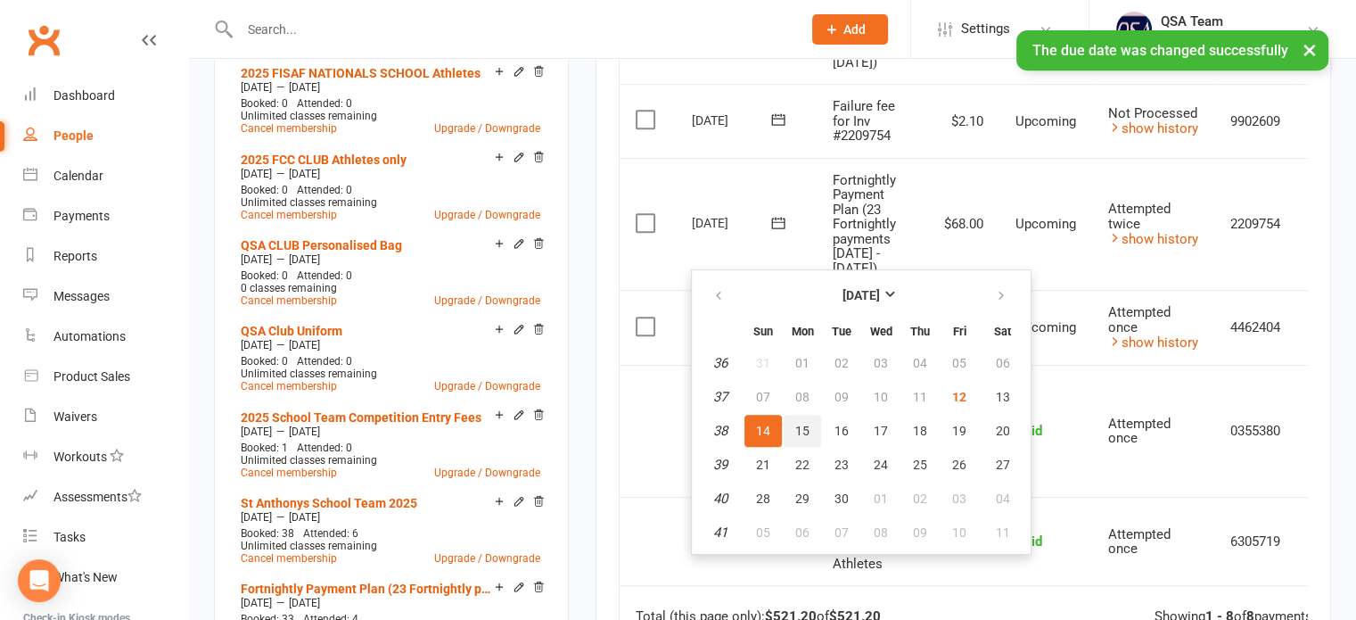
click at [810, 430] on button "15" at bounding box center [802, 431] width 37 height 32
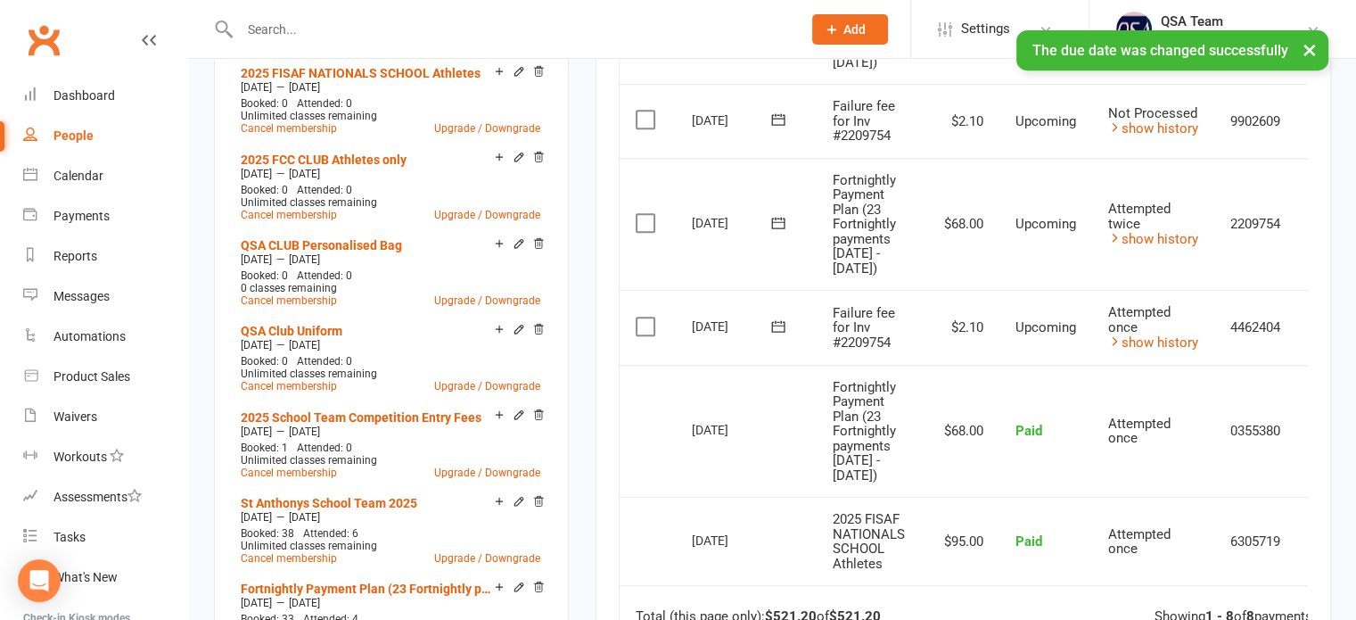
click at [775, 332] on icon at bounding box center [777, 326] width 13 height 12
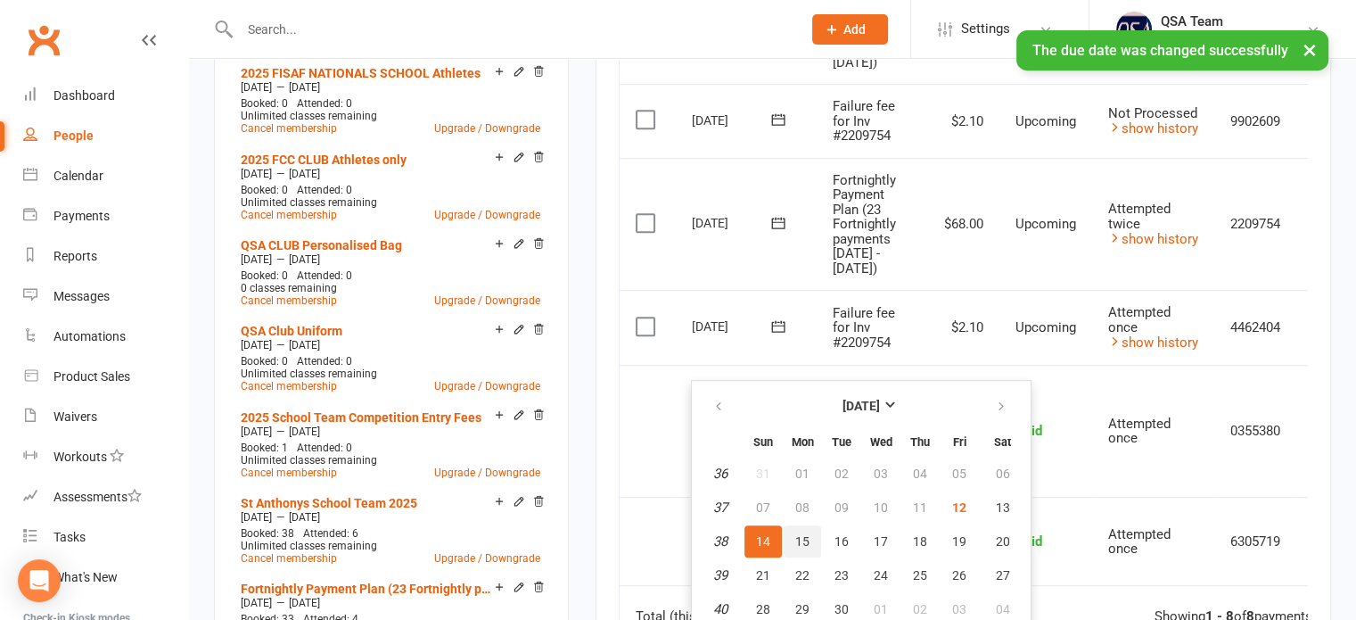
click at [808, 542] on button "15" at bounding box center [802, 541] width 37 height 32
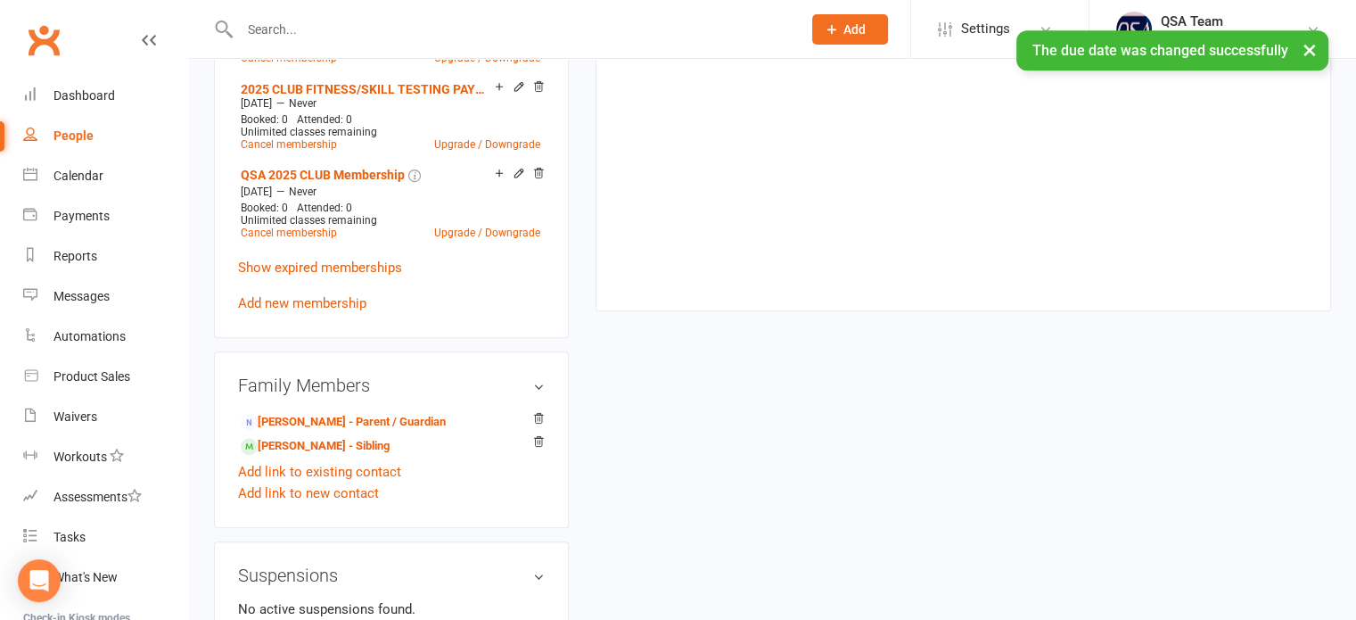
scroll to position [1398, 0]
click at [293, 444] on link "[PERSON_NAME] - Sibling" at bounding box center [315, 443] width 149 height 19
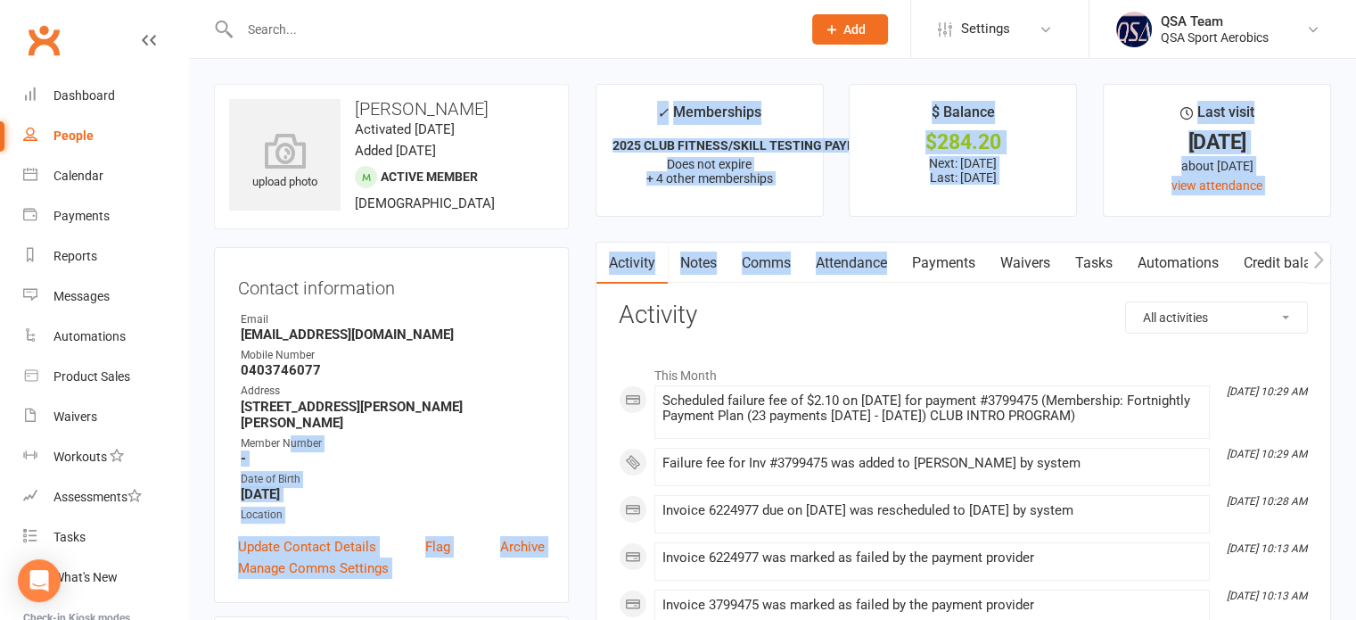
drag, startPoint x: 293, startPoint y: 444, endPoint x: 913, endPoint y: 242, distance: 652.9
click at [965, 282] on link "Payments" at bounding box center [944, 263] width 88 height 41
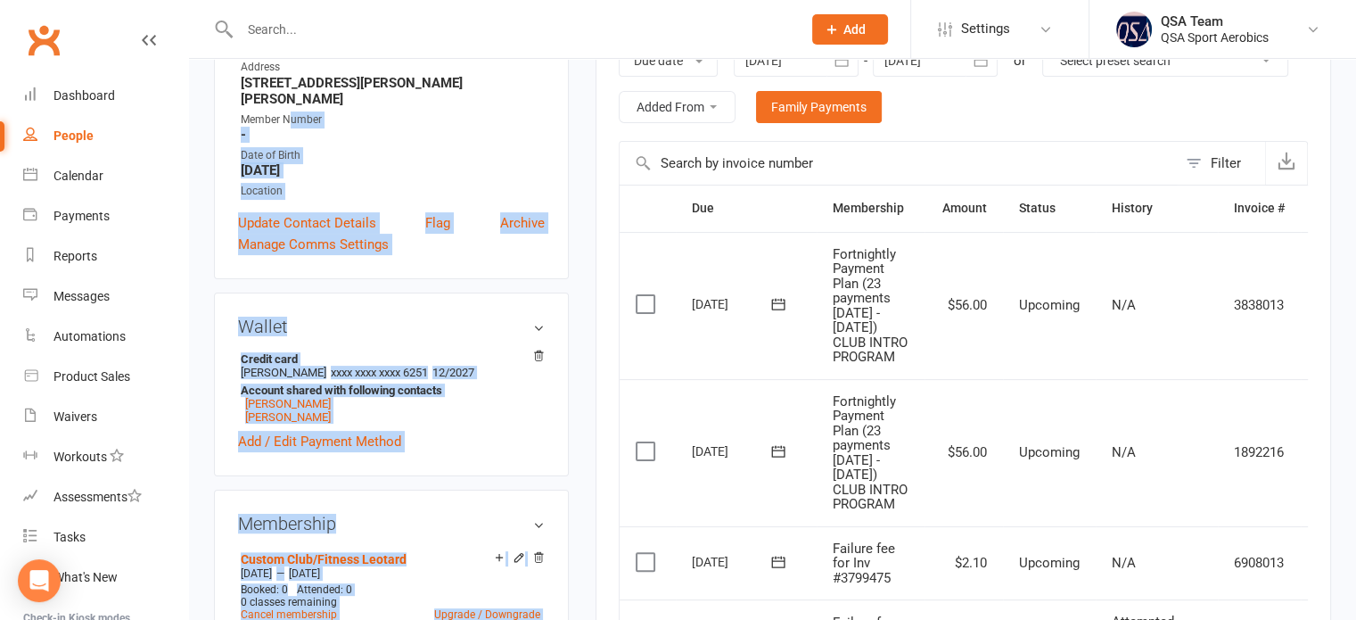
scroll to position [341, 0]
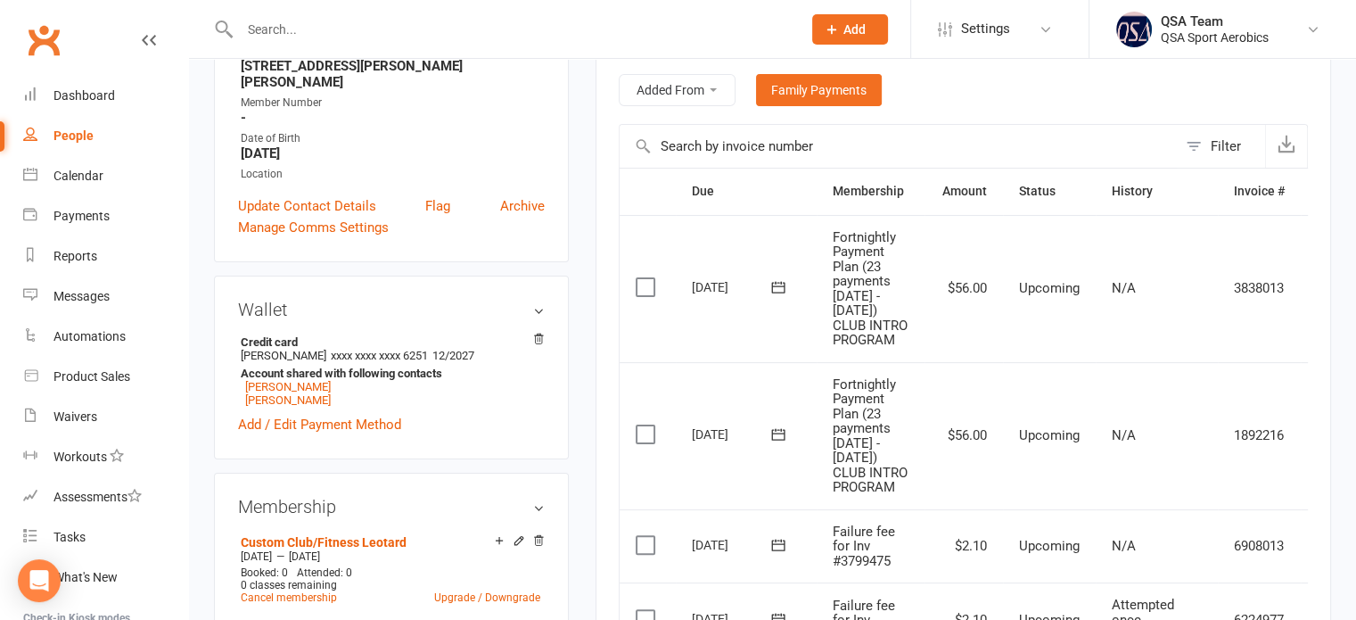
click at [952, 341] on td "$56.00" at bounding box center [964, 288] width 78 height 147
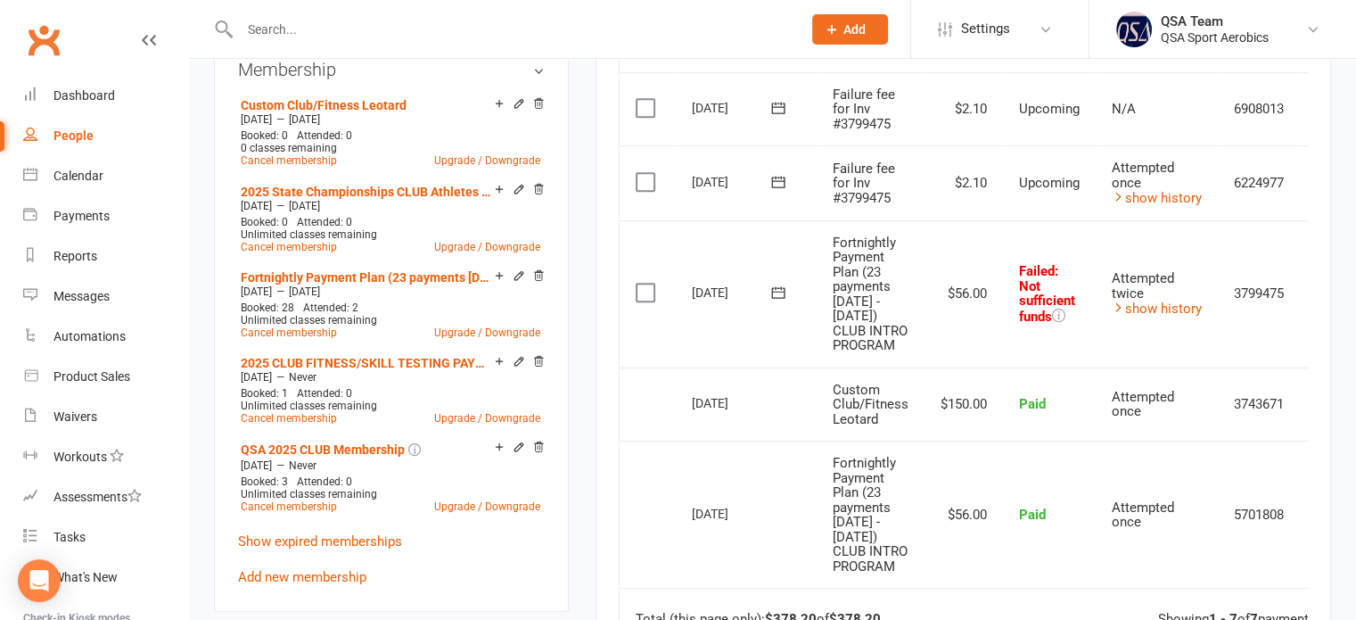
scroll to position [779, 0]
click at [780, 301] on icon at bounding box center [779, 292] width 18 height 18
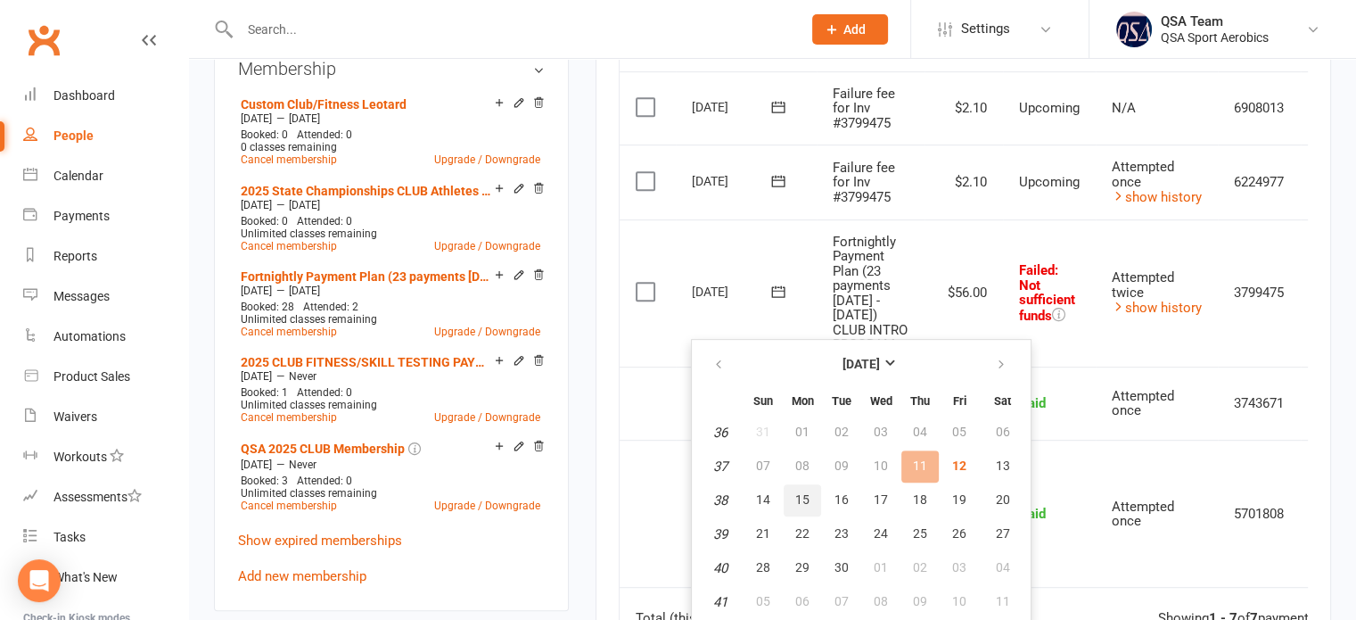
click at [797, 496] on span "15" at bounding box center [803, 499] width 14 height 14
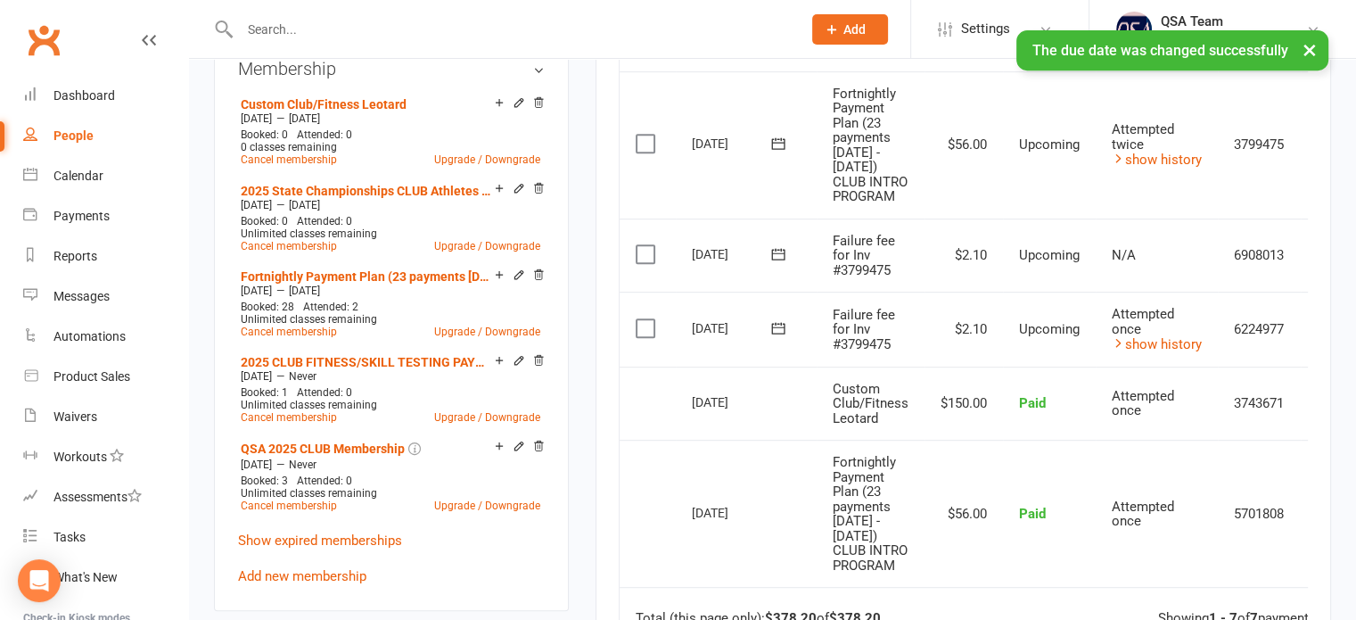
click at [774, 337] on icon at bounding box center [779, 328] width 18 height 18
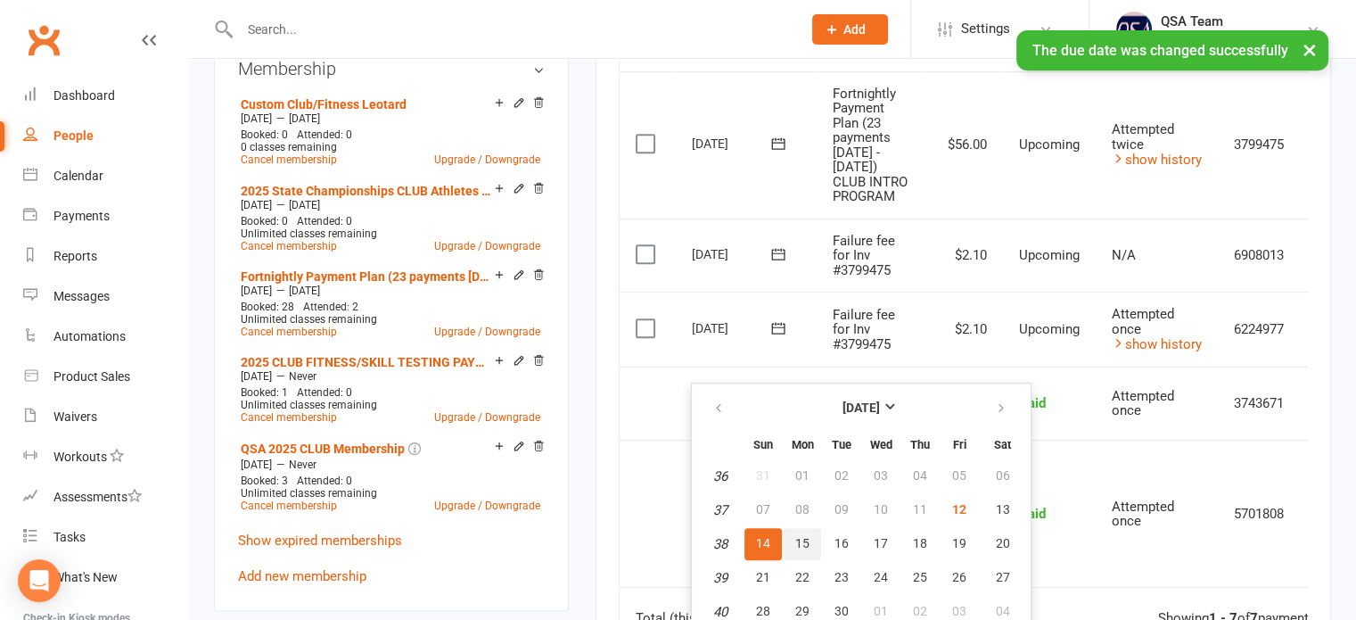
click at [796, 542] on span "15" at bounding box center [803, 543] width 14 height 14
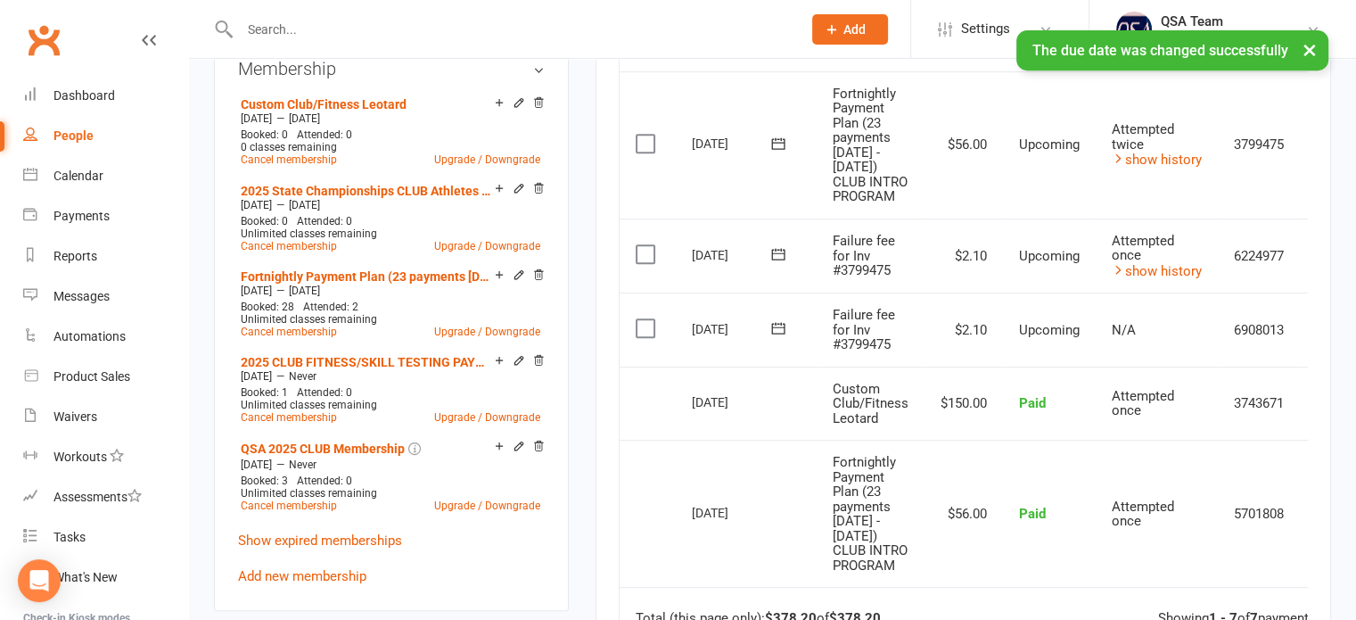
click at [774, 337] on icon at bounding box center [779, 328] width 18 height 18
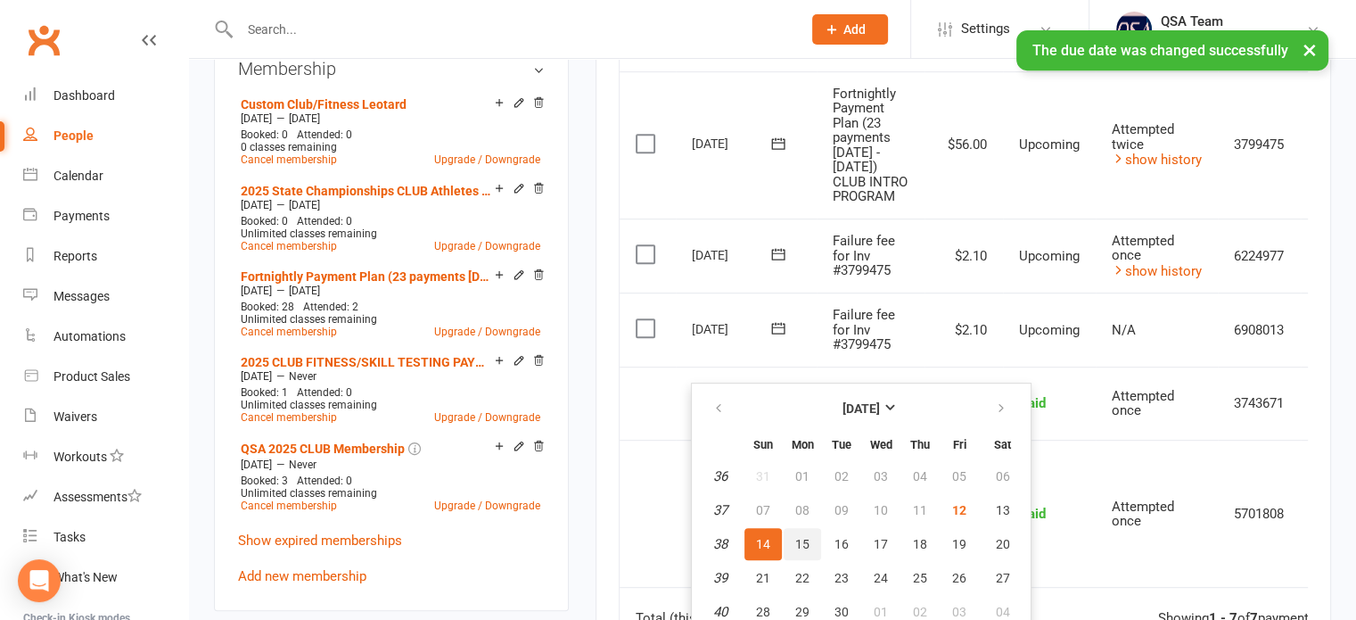
click at [796, 538] on span "15" at bounding box center [803, 544] width 14 height 14
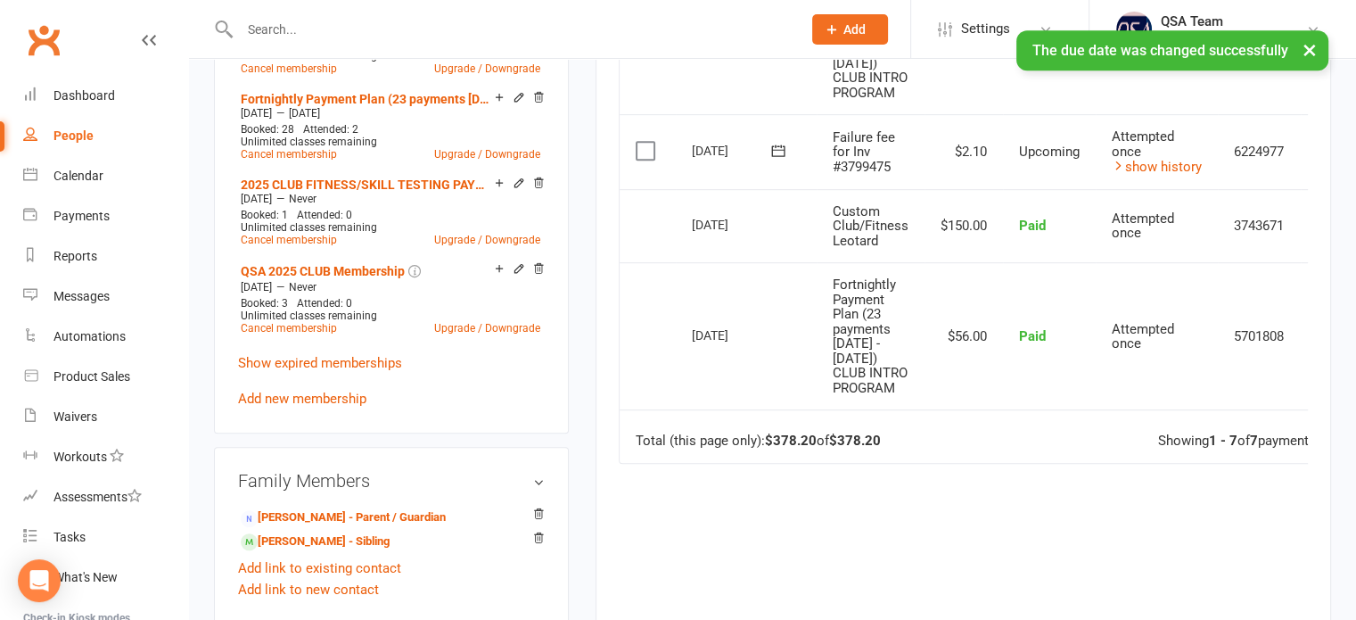
scroll to position [955, 0]
